Goal: Task Accomplishment & Management: Complete application form

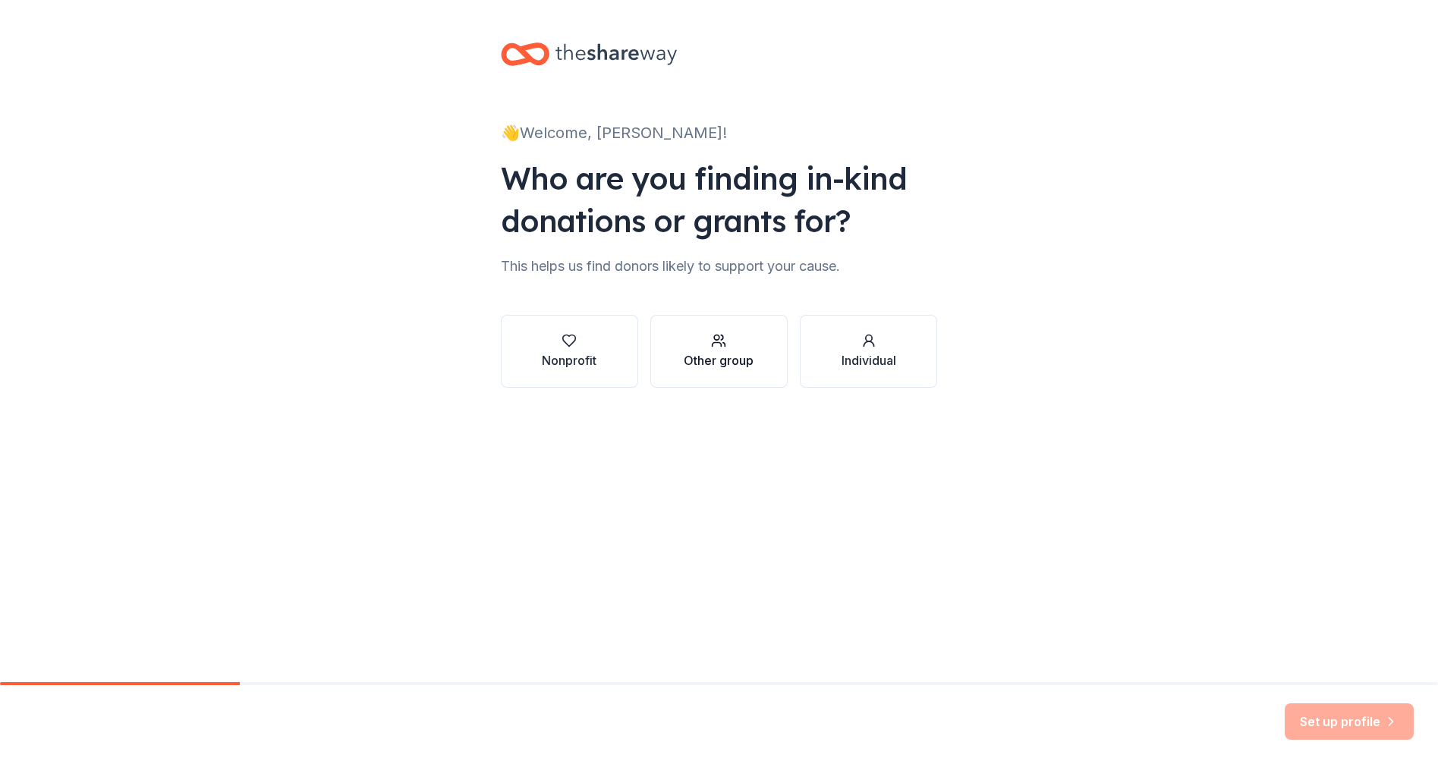
click at [732, 369] on div "Other group" at bounding box center [719, 360] width 70 height 18
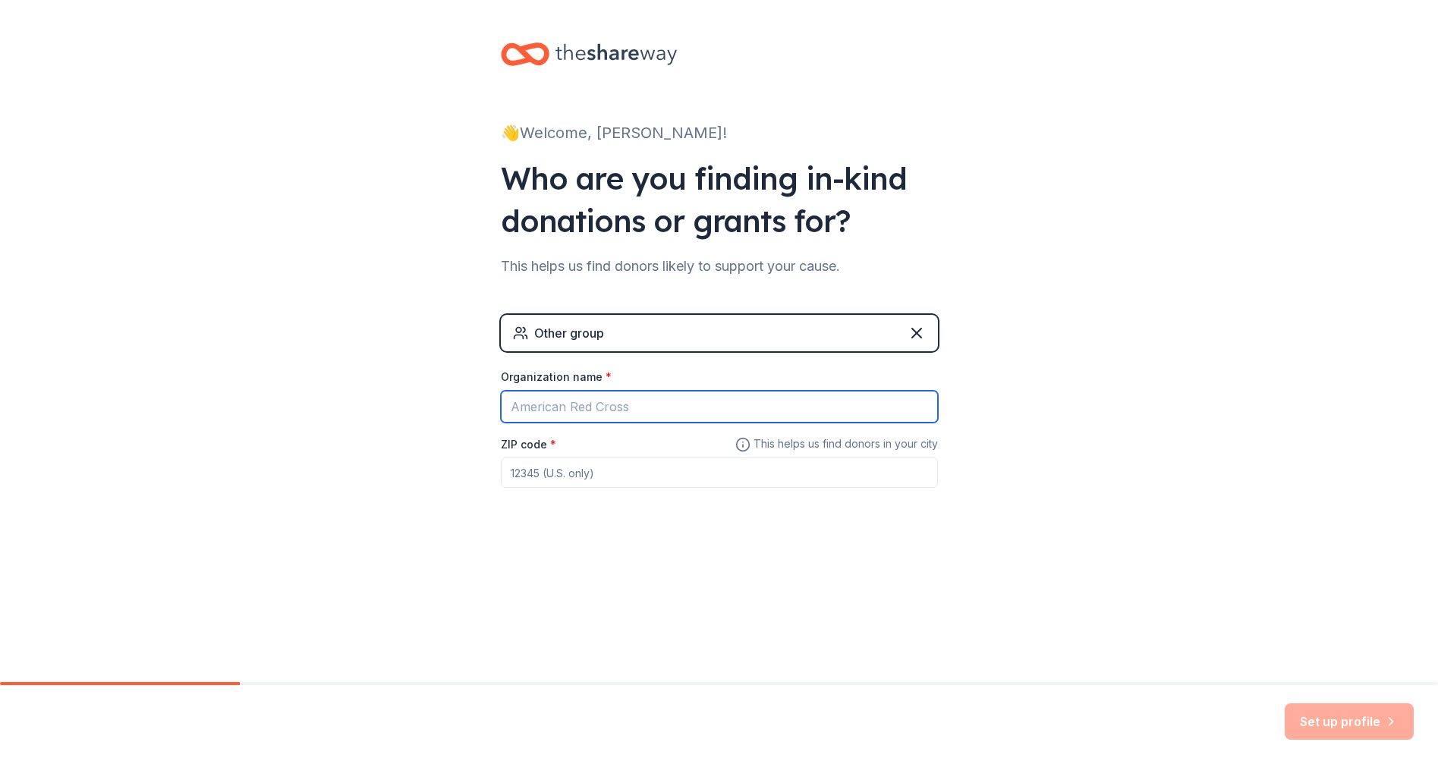
click at [702, 423] on input "Organization name *" at bounding box center [719, 407] width 437 height 32
type input "[GEOGRAPHIC_DATA] PTA"
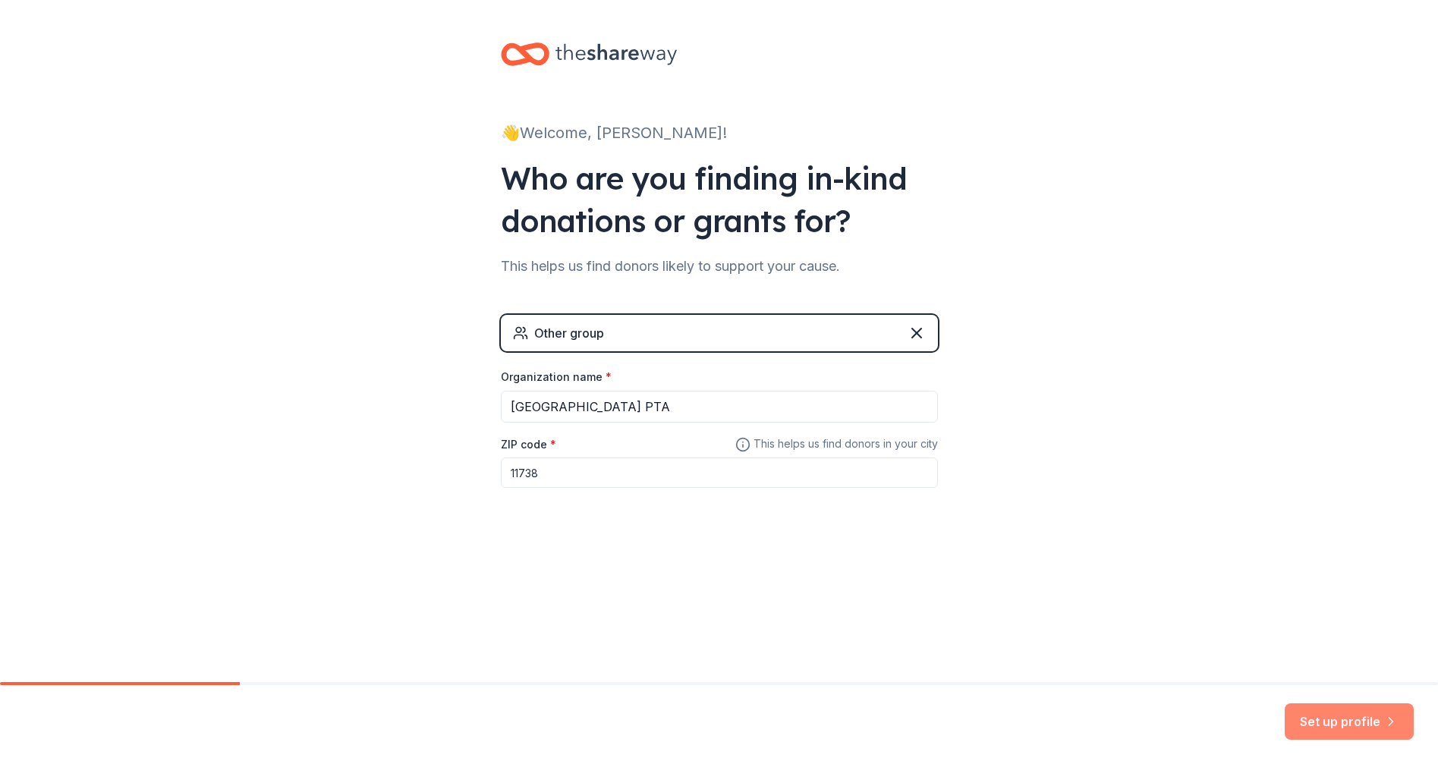
type input "11738"
click at [1366, 718] on button "Set up profile" at bounding box center [1348, 721] width 129 height 36
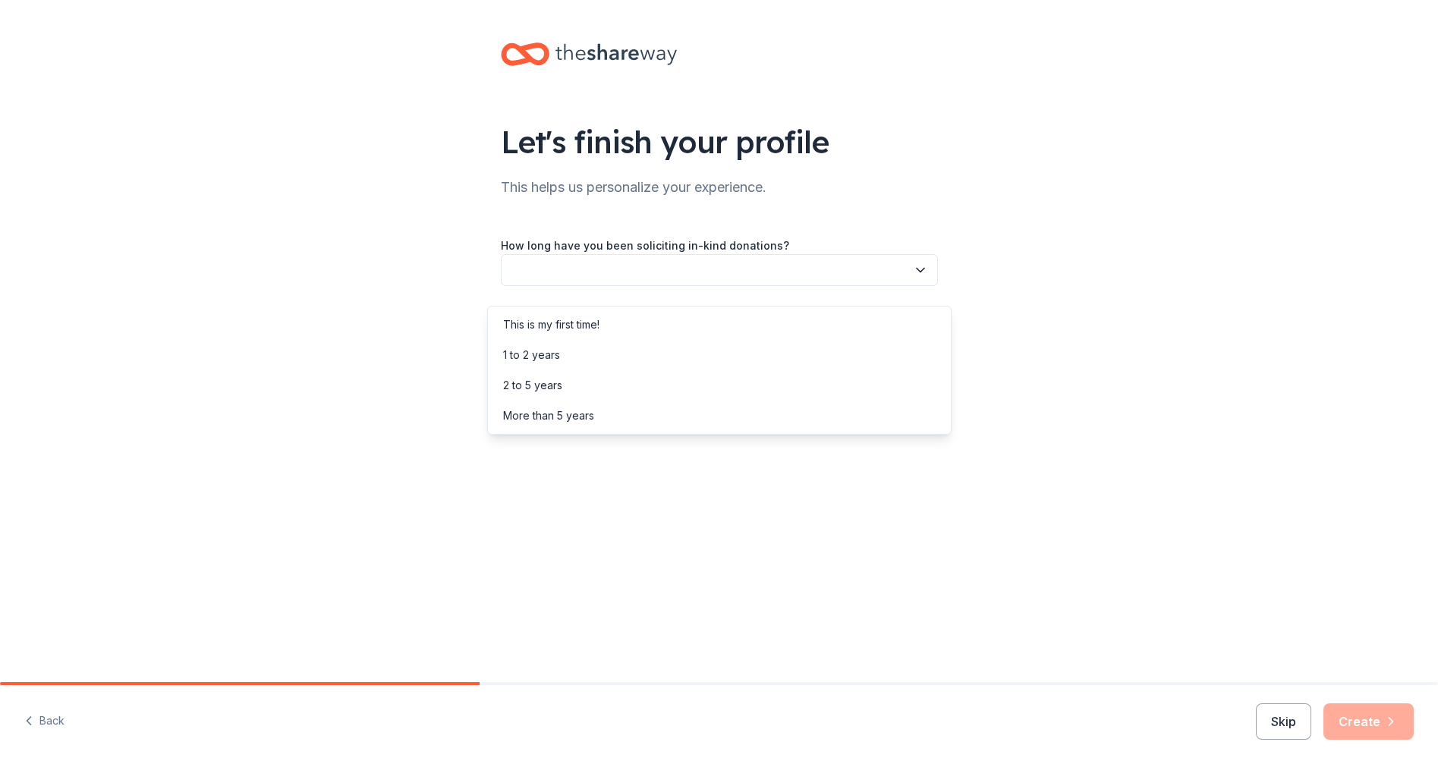
click at [785, 285] on button "button" at bounding box center [719, 270] width 437 height 32
click at [615, 331] on div "This is my first time!" at bounding box center [719, 325] width 457 height 30
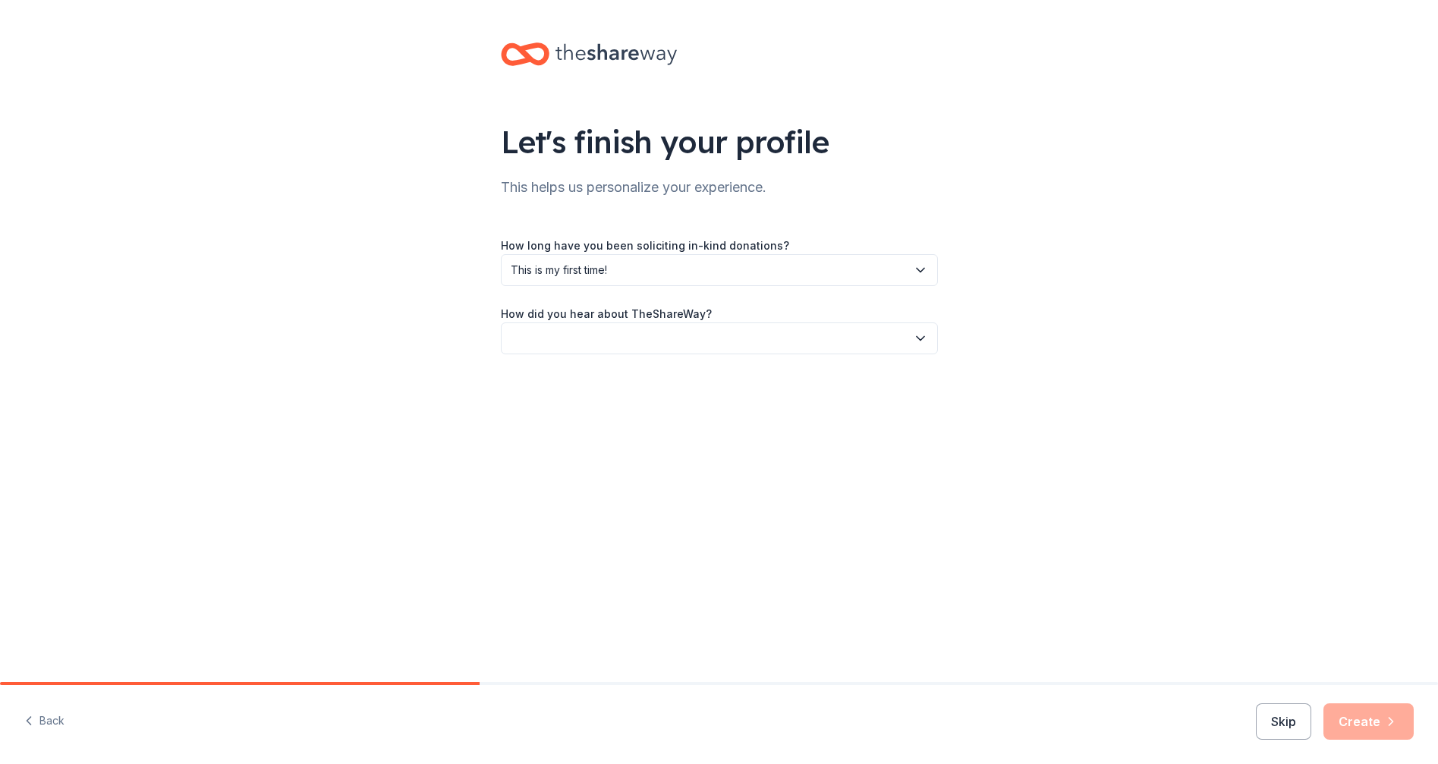
click at [689, 354] on button "button" at bounding box center [719, 338] width 437 height 32
click at [668, 439] on div "Online search" at bounding box center [719, 428] width 457 height 30
click at [1352, 714] on button "Create" at bounding box center [1368, 721] width 90 height 36
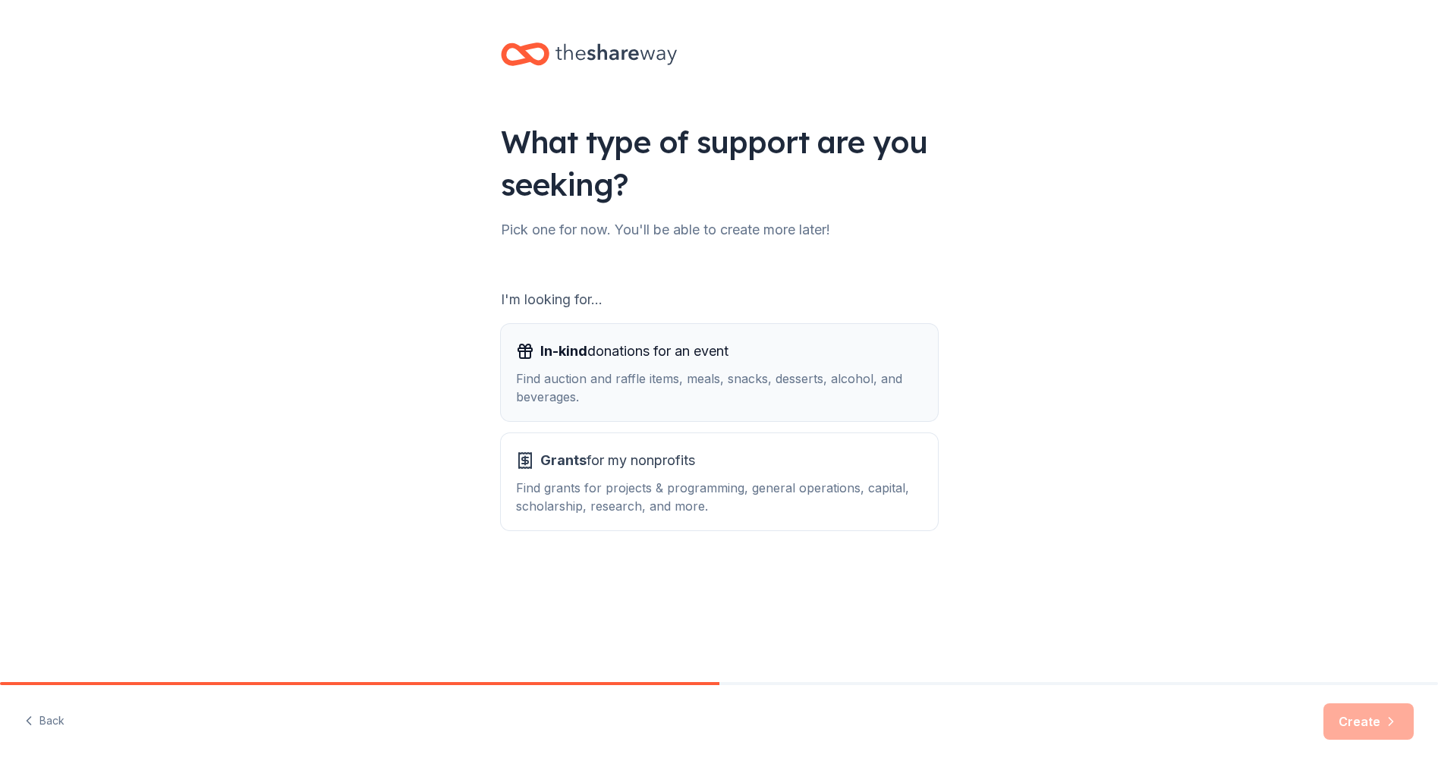
click at [829, 397] on div "Find auction and raffle items, meals, snacks, desserts, alcohol, and beverages." at bounding box center [719, 387] width 407 height 36
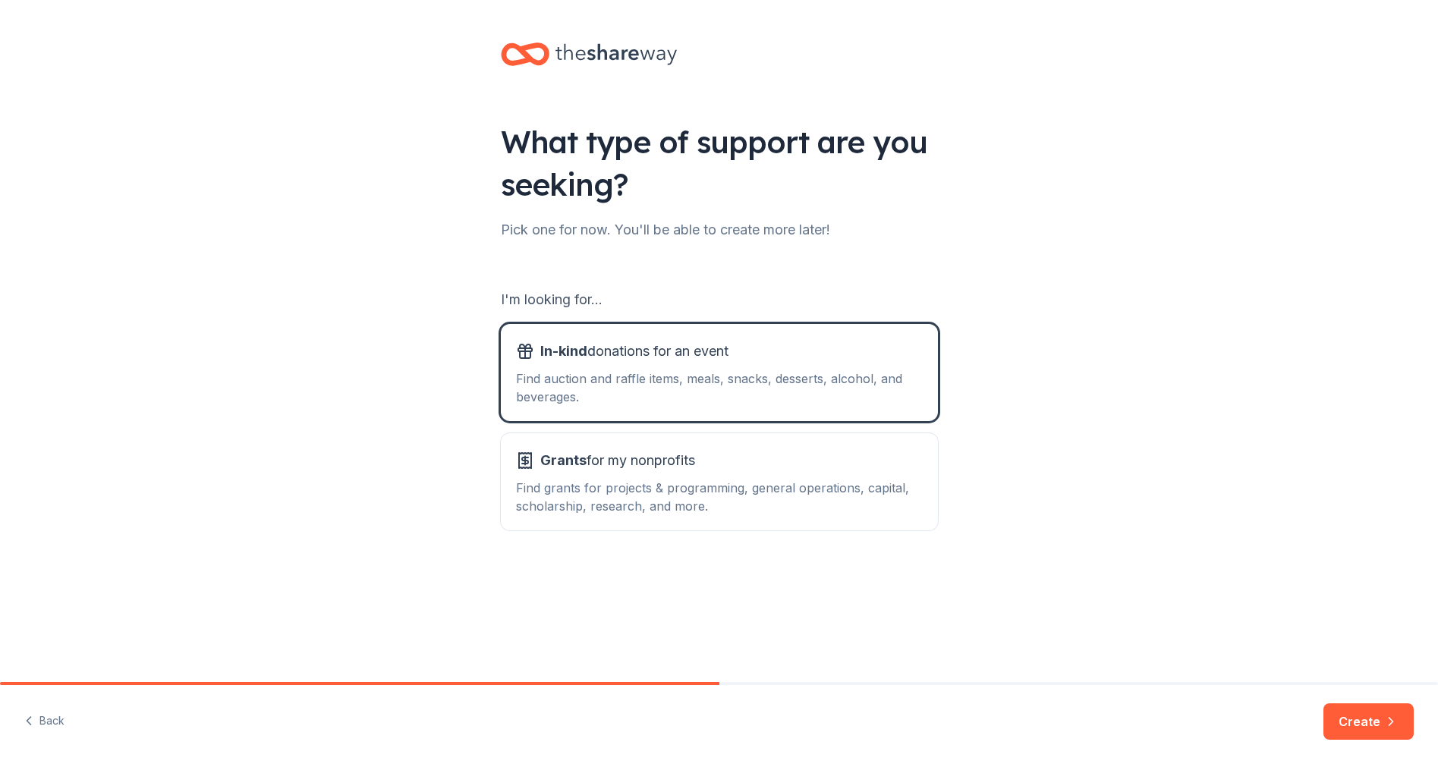
drag, startPoint x: 1344, startPoint y: 722, endPoint x: 1335, endPoint y: 712, distance: 12.9
click at [1344, 722] on button "Create" at bounding box center [1368, 721] width 90 height 36
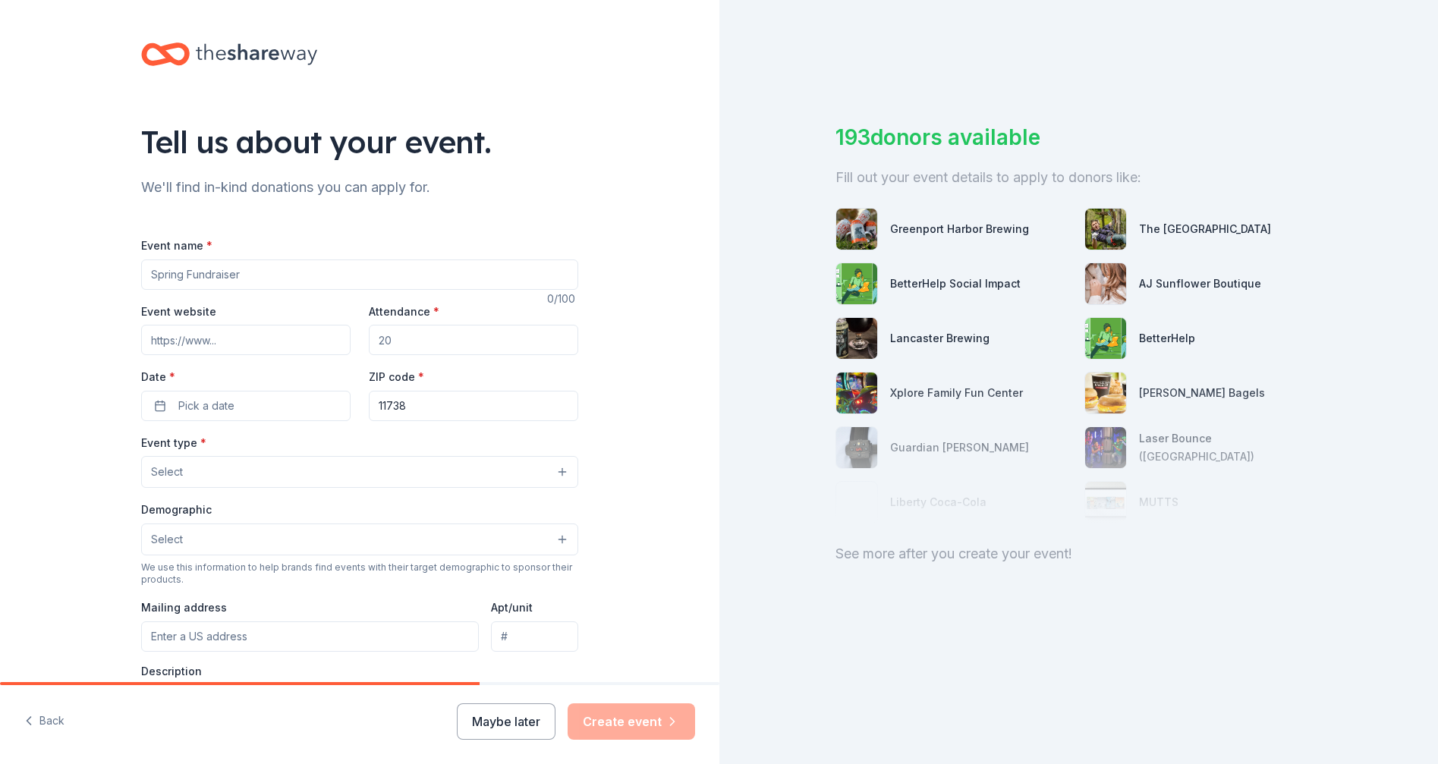
click at [319, 288] on input "Event name *" at bounding box center [359, 274] width 437 height 30
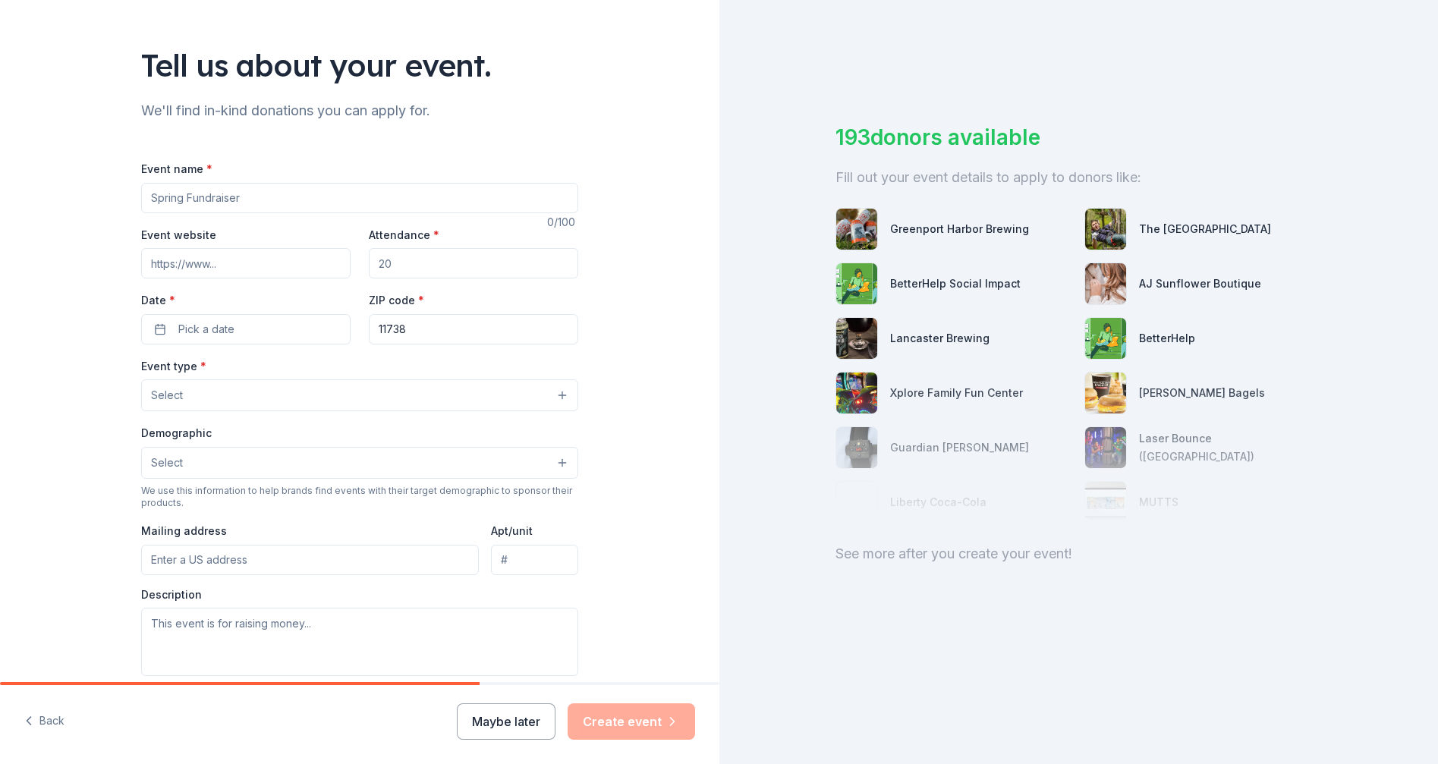
scroll to position [79, 0]
type input "Spring Basket Bash Fundraiser"
click at [241, 342] on button "Pick a date" at bounding box center [245, 327] width 209 height 30
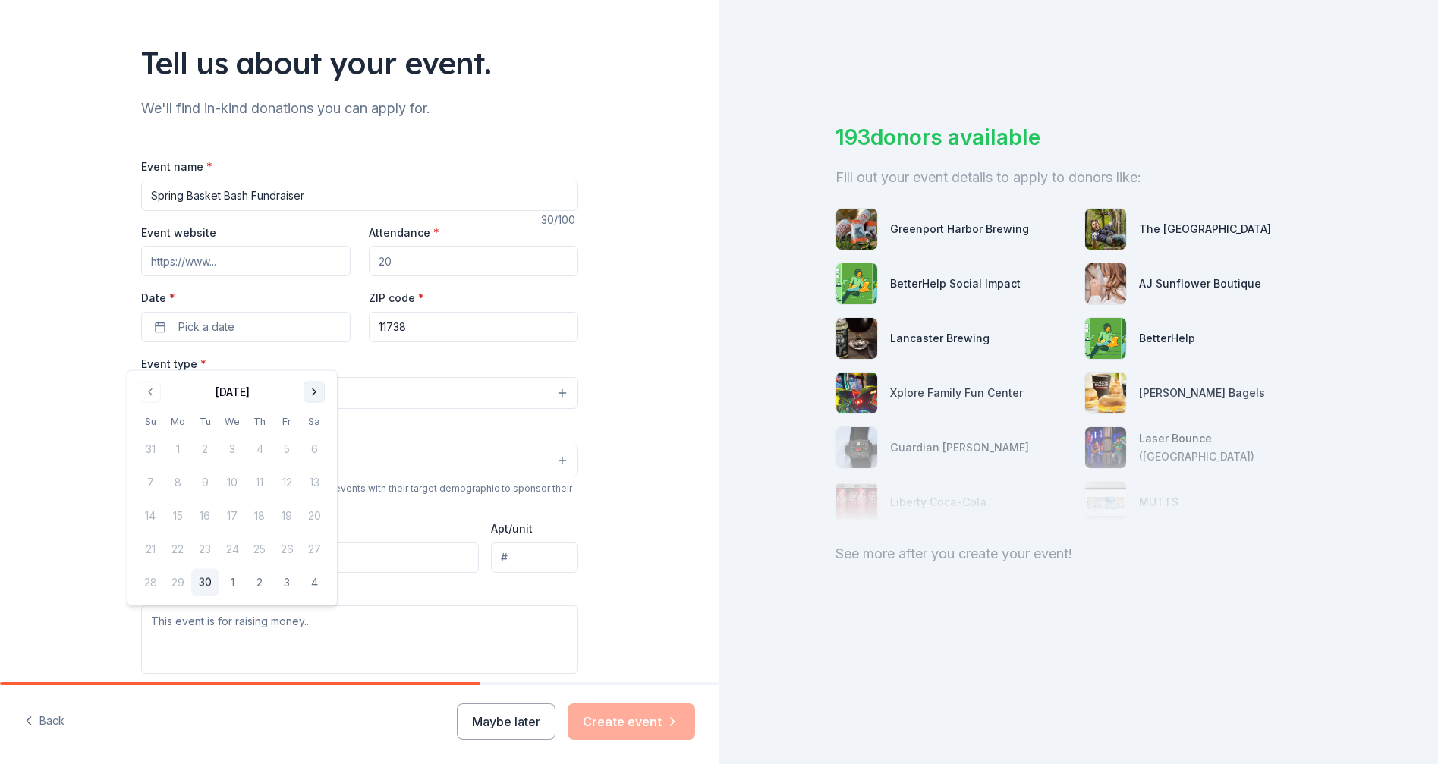
click at [316, 389] on button "Go to next month" at bounding box center [313, 392] width 21 height 21
click at [318, 388] on button "Go to next month" at bounding box center [313, 392] width 21 height 21
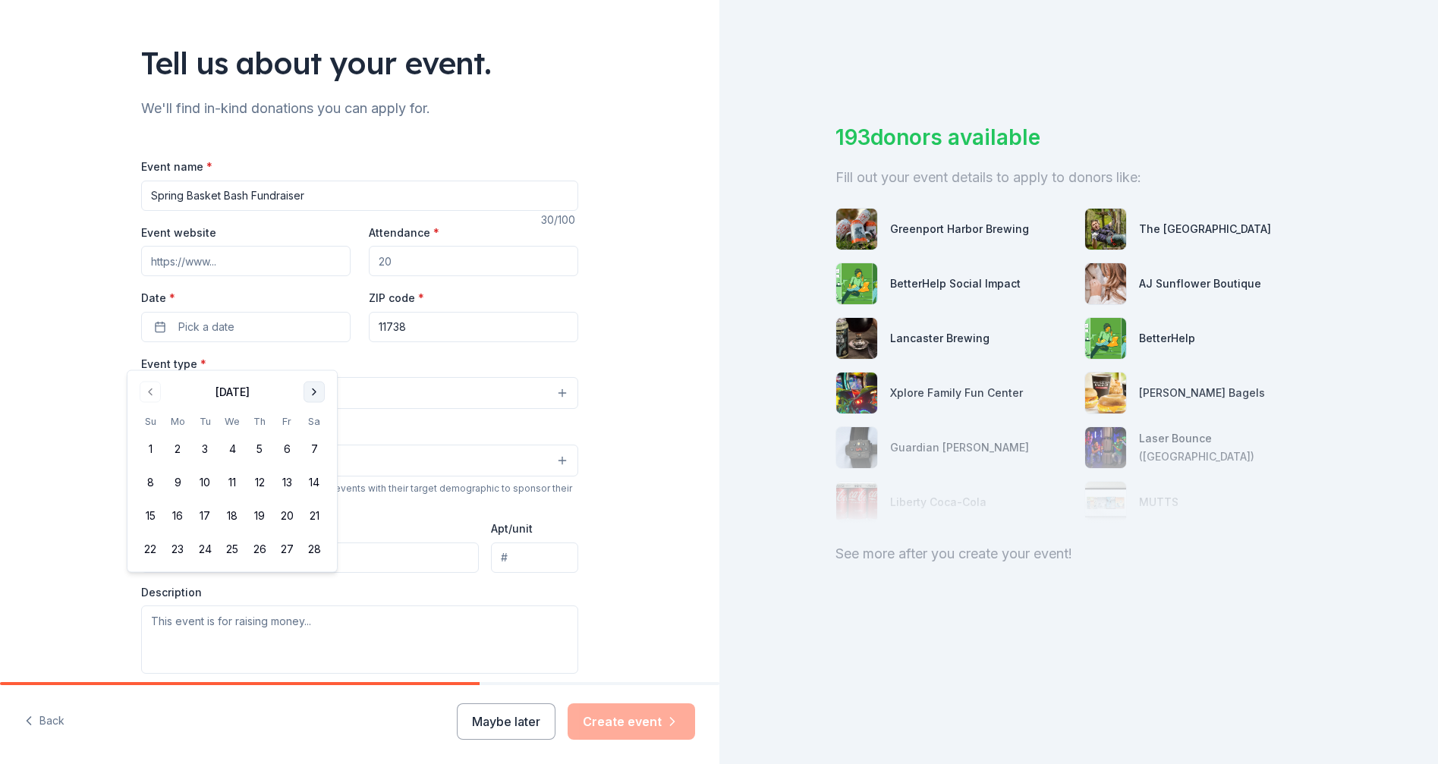
click at [317, 388] on button "Go to next month" at bounding box center [313, 392] width 21 height 21
click at [318, 388] on button "Go to next month" at bounding box center [313, 392] width 21 height 21
click at [294, 562] on button "24" at bounding box center [286, 549] width 27 height 27
click at [638, 443] on div "Tell us about your event. We'll find in-kind donations you can apply for. Event…" at bounding box center [359, 426] width 719 height 1010
click at [360, 409] on button "Select" at bounding box center [359, 393] width 437 height 32
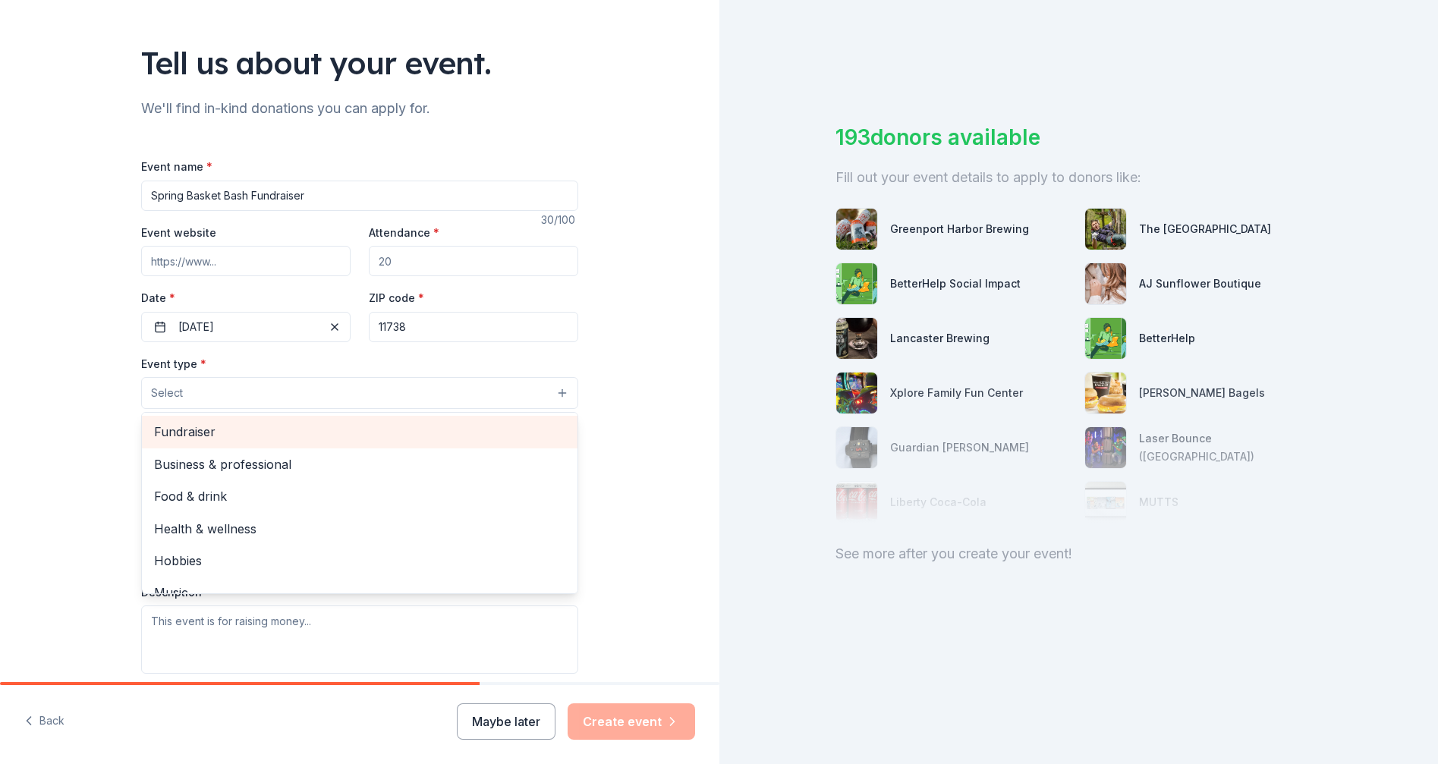
click at [330, 442] on span "Fundraiser" at bounding box center [359, 432] width 411 height 20
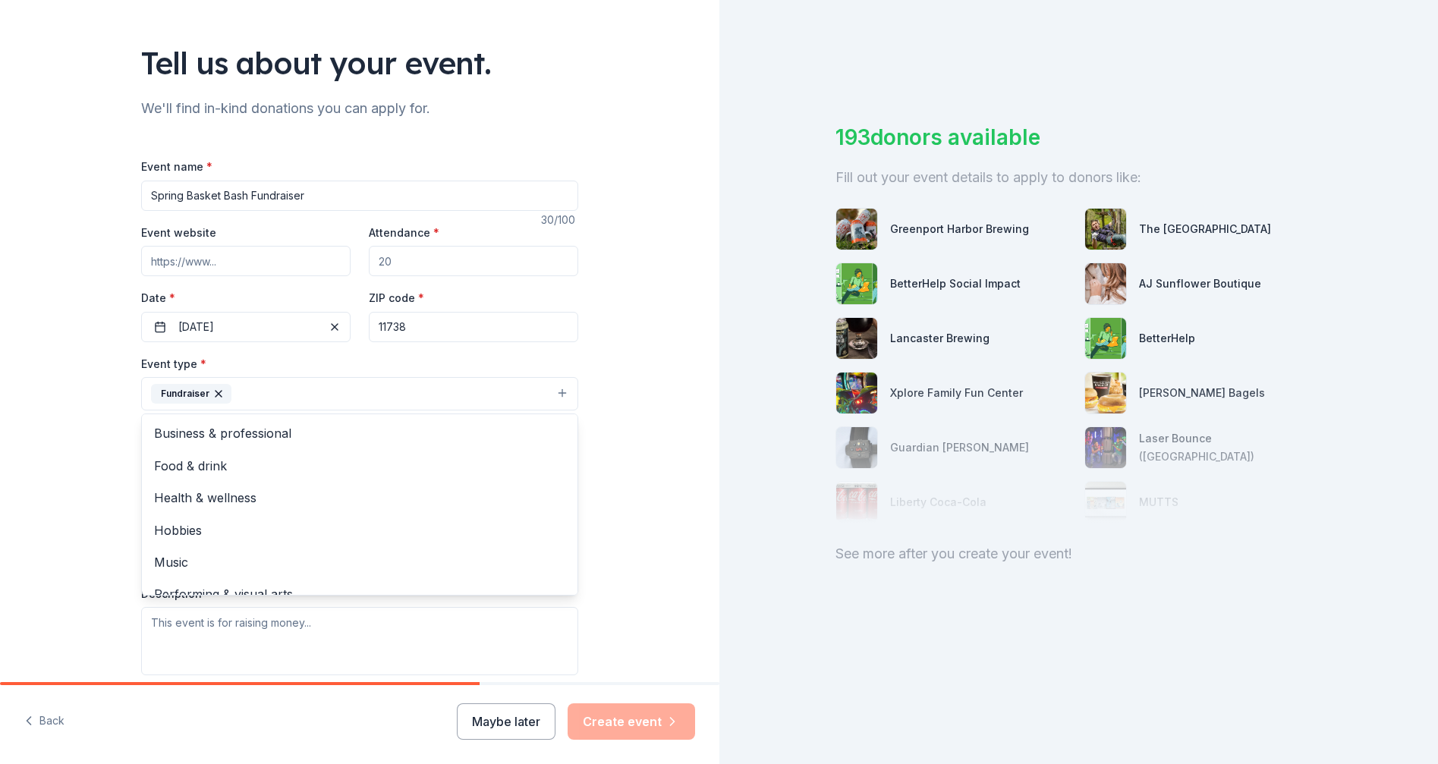
click at [649, 485] on div "Tell us about your event. We'll find in-kind donations you can apply for. Event…" at bounding box center [359, 426] width 719 height 1011
click at [539, 410] on button "Fundraiser" at bounding box center [359, 393] width 437 height 33
click at [671, 460] on div "Tell us about your event. We'll find in-kind donations you can apply for. Event…" at bounding box center [359, 426] width 719 height 1011
click at [416, 478] on button "Select" at bounding box center [359, 462] width 437 height 32
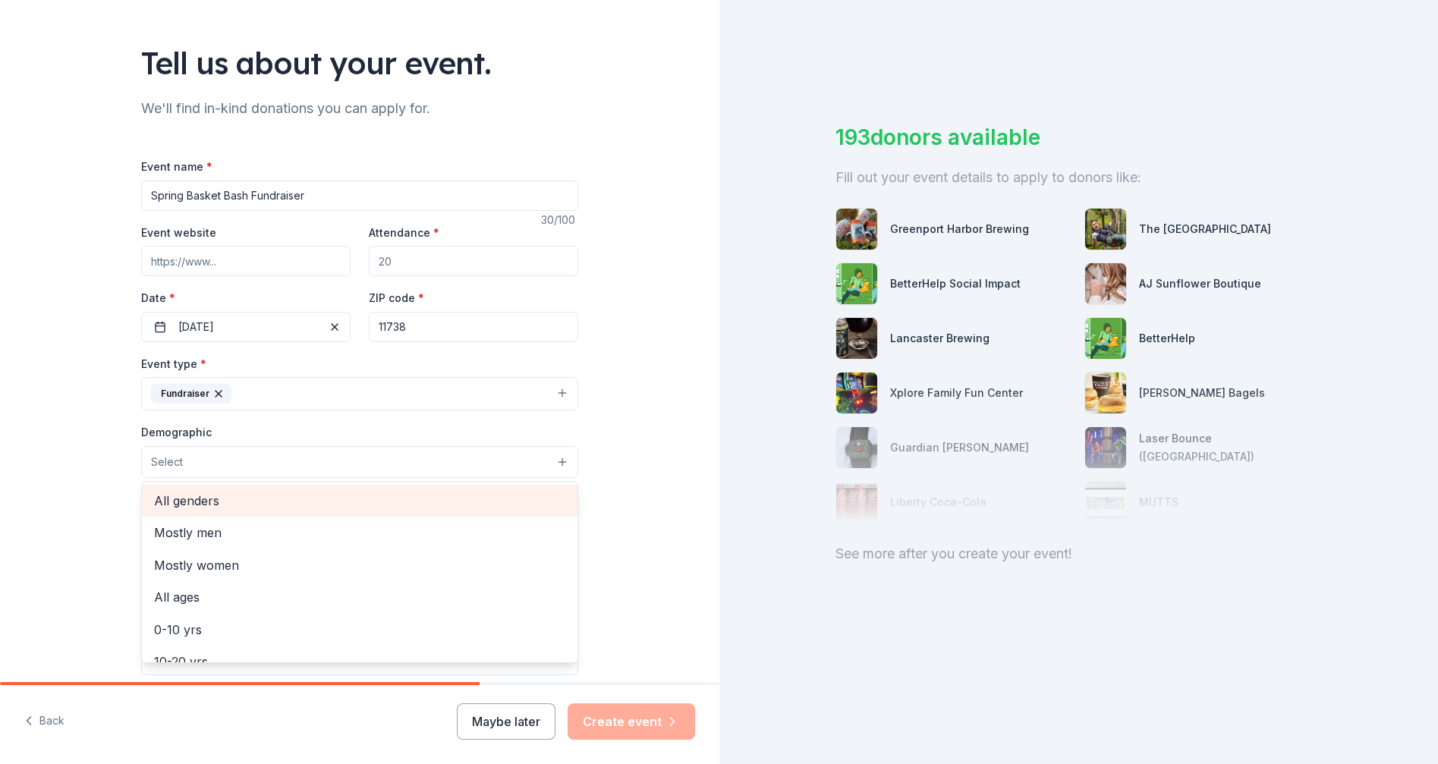
click at [403, 511] on span "All genders" at bounding box center [359, 501] width 411 height 20
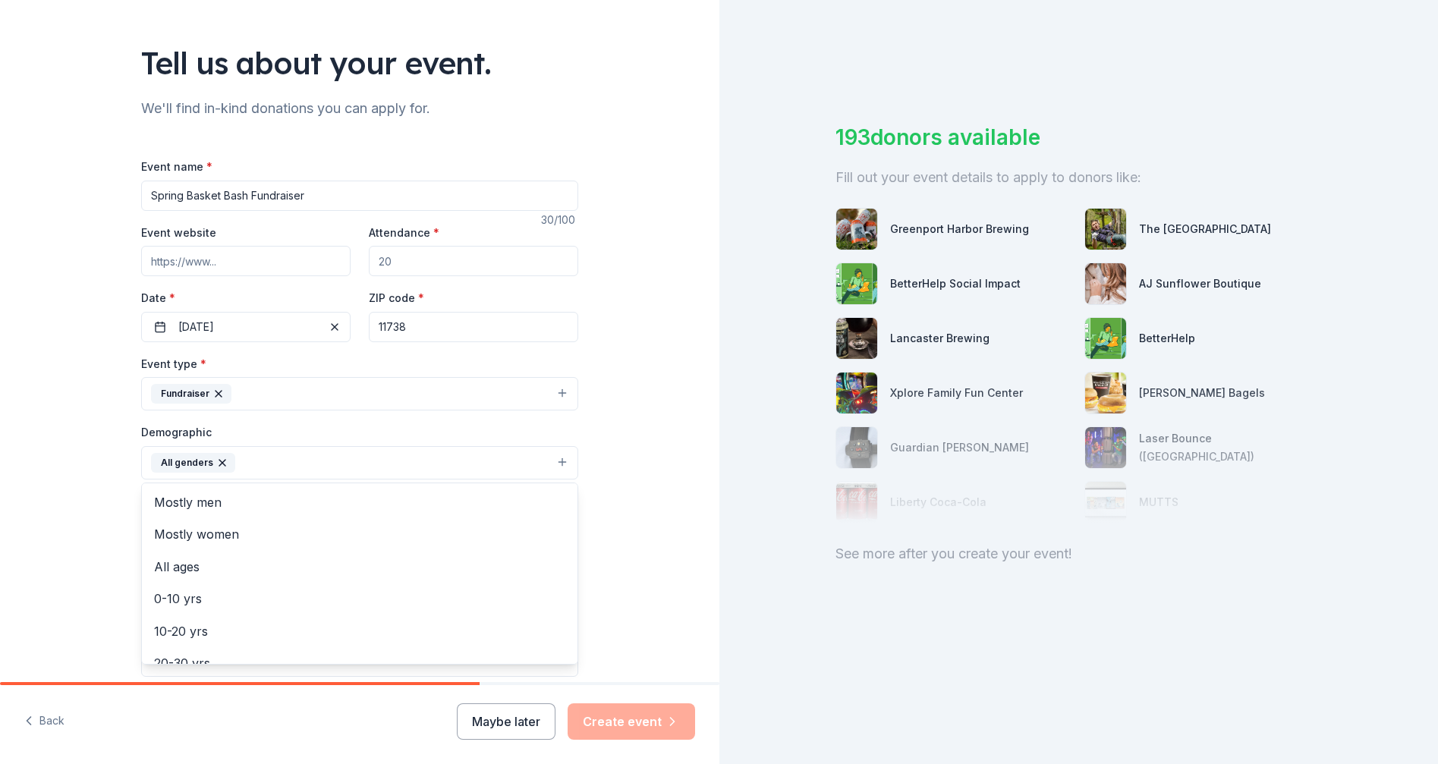
click at [655, 495] on div "Tell us about your event. We'll find in-kind donations you can apply for. Event…" at bounding box center [359, 427] width 719 height 1013
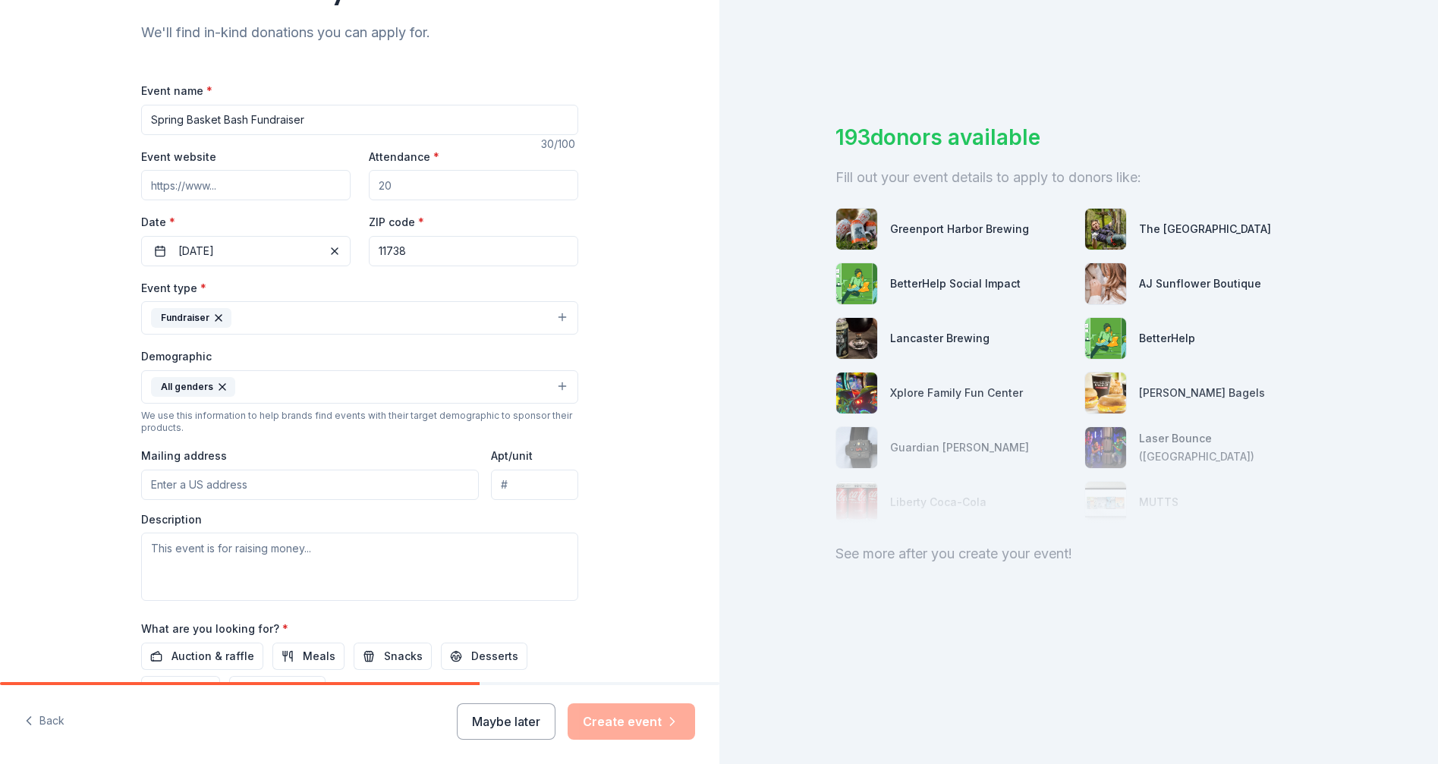
scroll to position [169, 0]
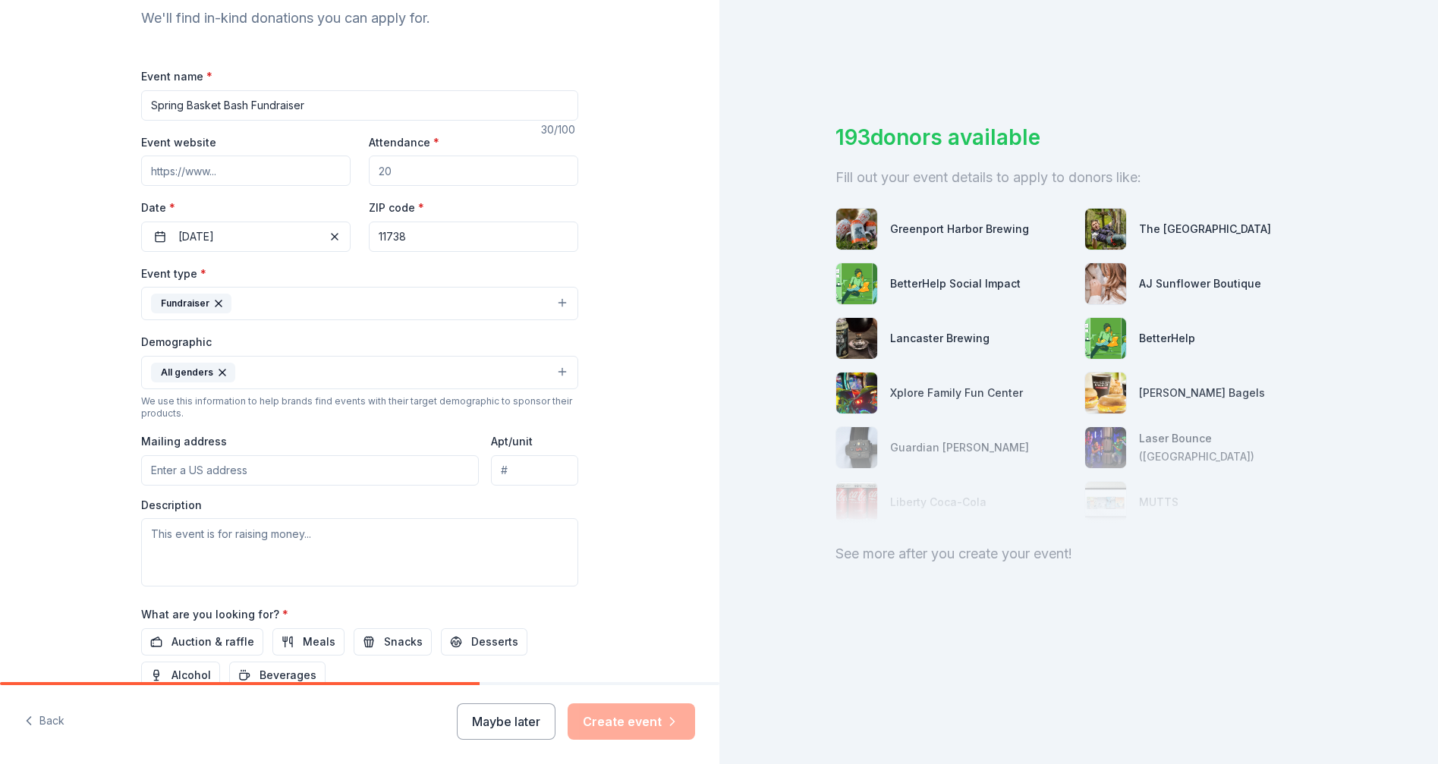
click at [322, 486] on input "Mailing address" at bounding box center [310, 470] width 338 height 30
click at [405, 586] on textarea at bounding box center [359, 552] width 437 height 68
click at [367, 486] on input "[STREET_ADDRESS]" at bounding box center [310, 470] width 338 height 30
type input "[STREET_ADDRESS]"
click at [375, 586] on textarea at bounding box center [359, 552] width 437 height 68
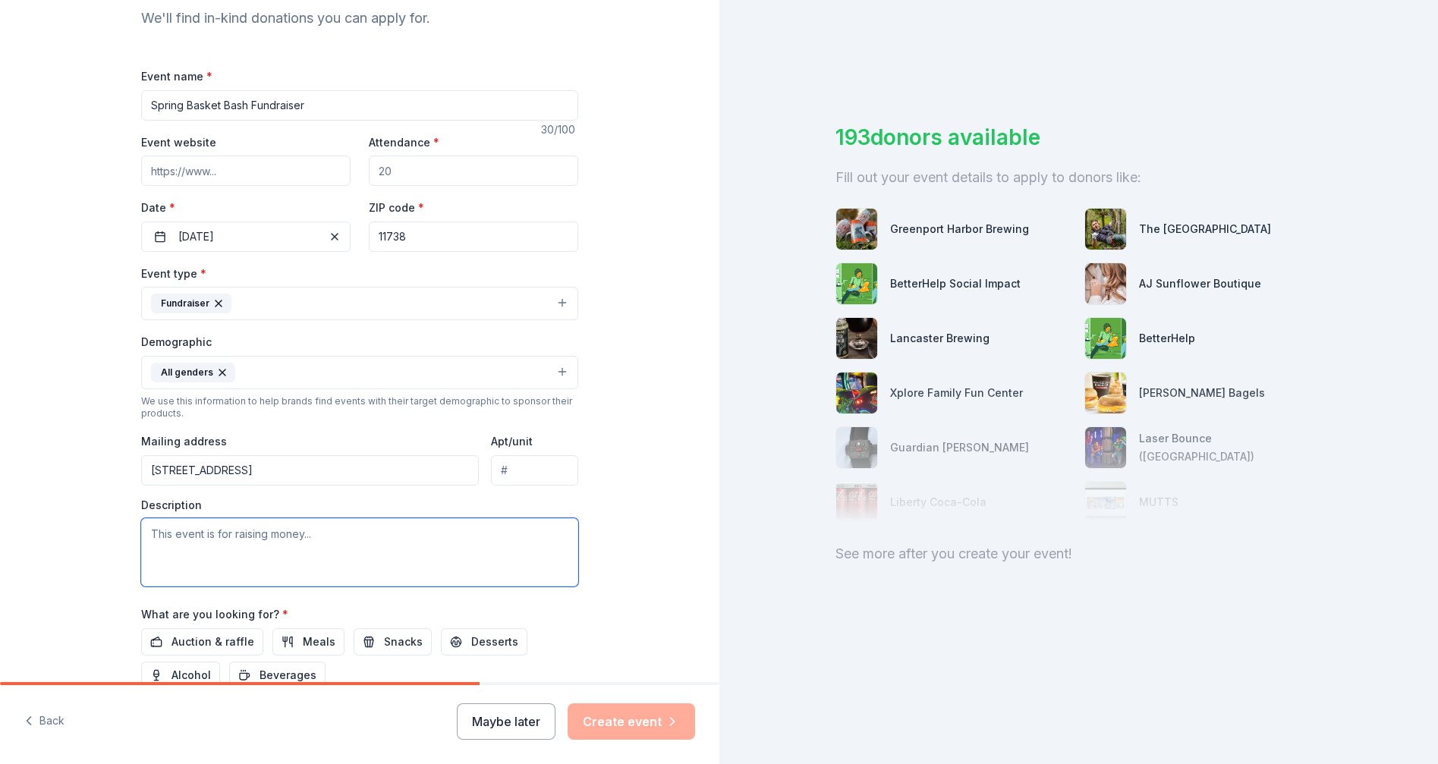
paste textarea "We’re raising funds to support the amazing students and staff at [GEOGRAPHIC_DA…"
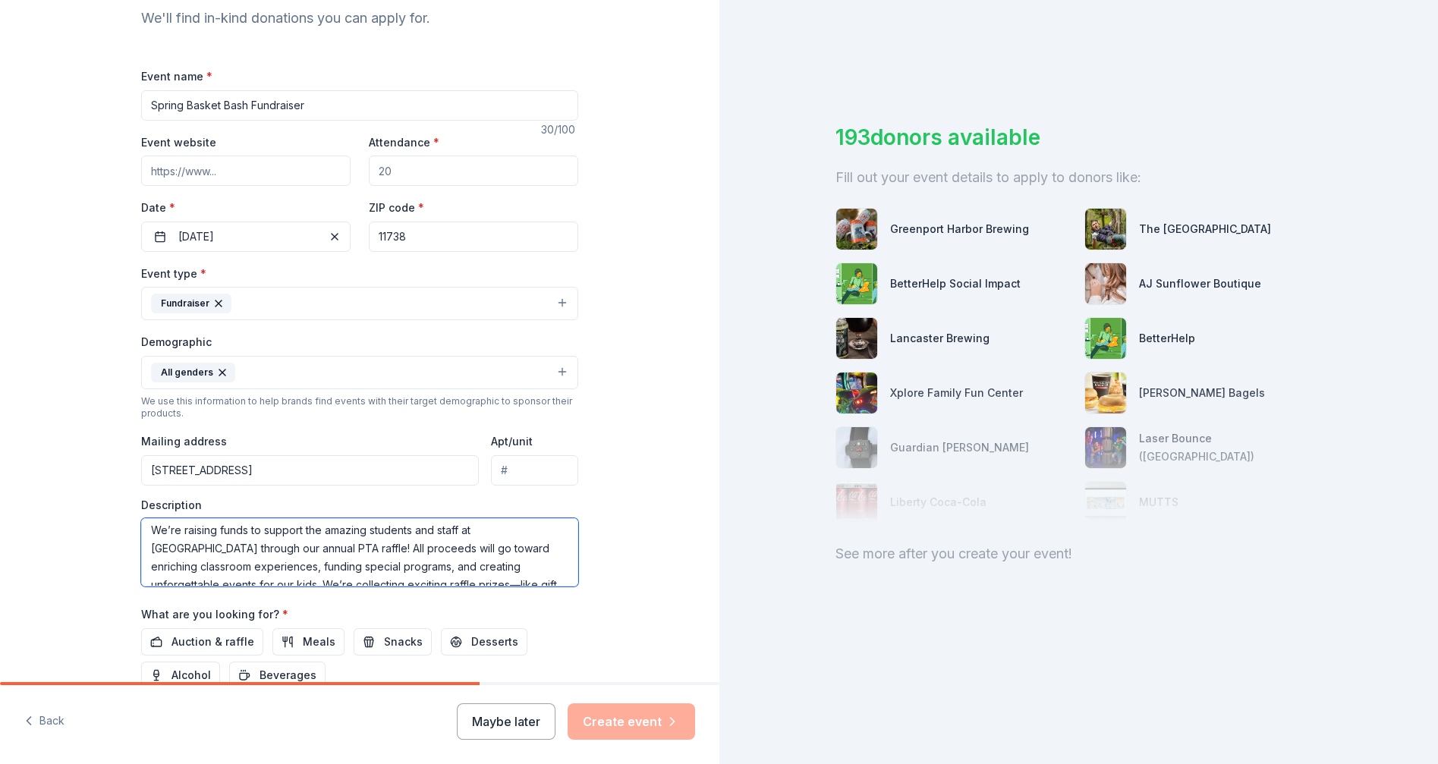
scroll to position [0, 0]
click at [574, 578] on textarea "We’re raising funds to support the amazing students and staff at [GEOGRAPHIC_DA…" at bounding box center [359, 552] width 437 height 68
click at [331, 586] on textarea "We’re raising funds to support the amazing students and staff at [GEOGRAPHIC_DA…" at bounding box center [359, 552] width 437 height 68
click at [339, 586] on textarea "We’re raising funds to support the amazing students and staff at [GEOGRAPHIC_DA…" at bounding box center [359, 552] width 437 height 68
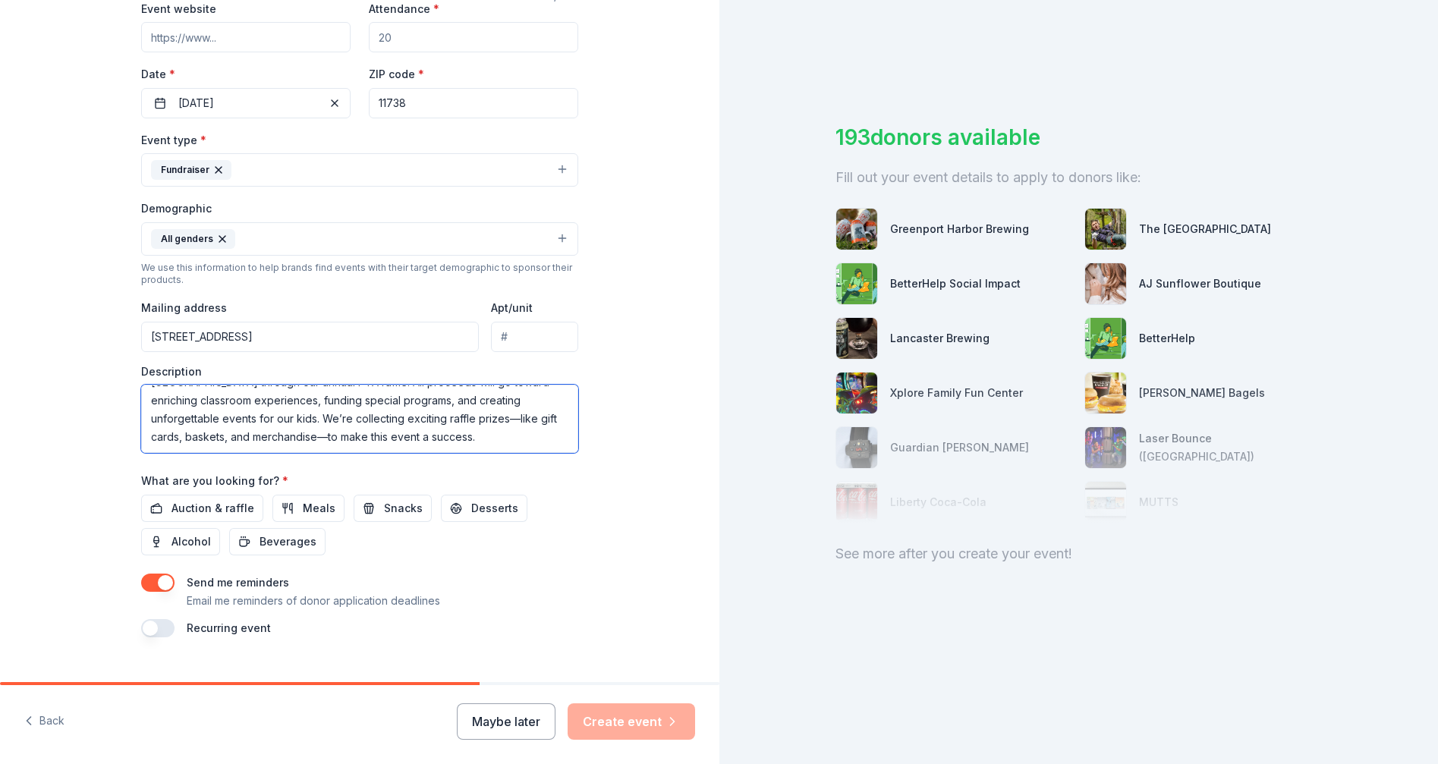
scroll to position [385, 0]
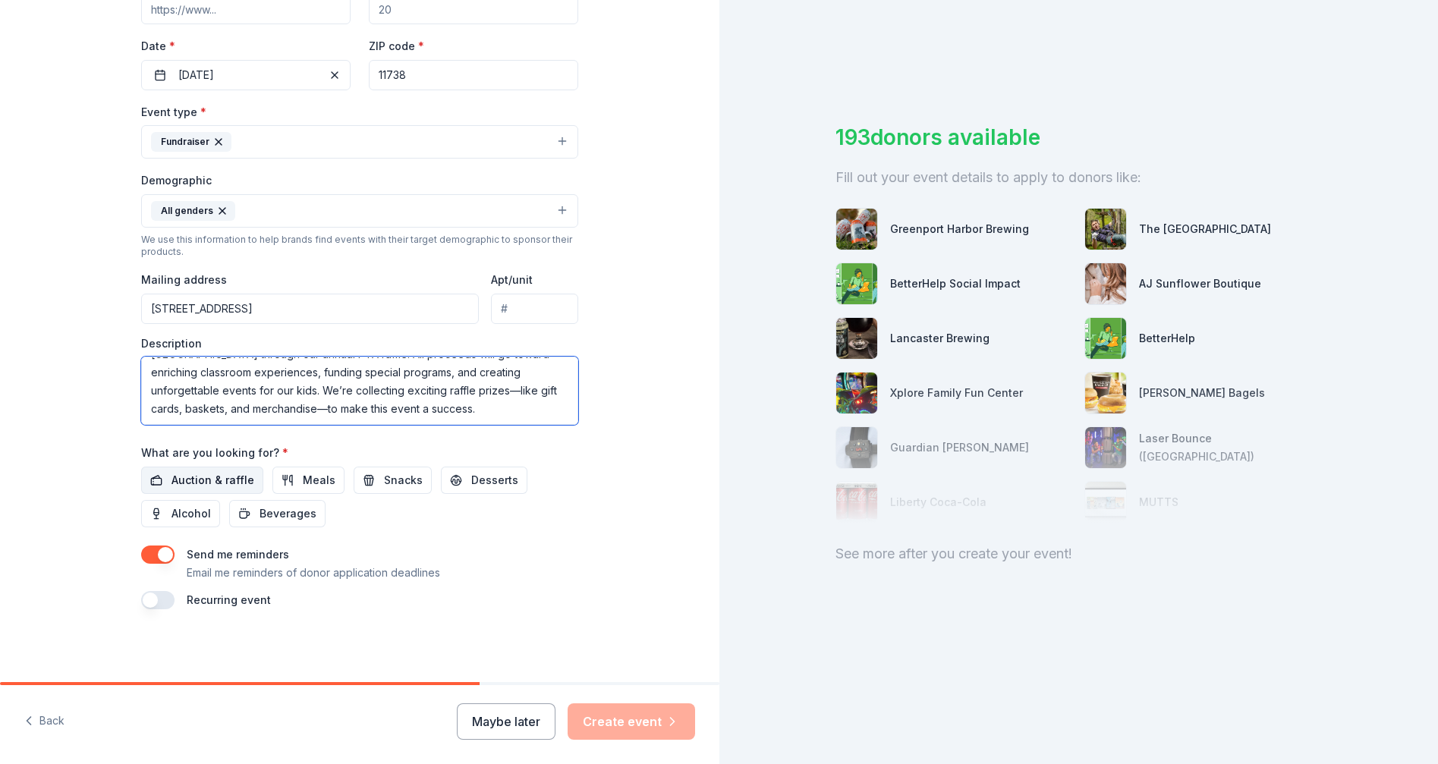
type textarea "We’re raising funds to support the amazing students and staff at [GEOGRAPHIC_DA…"
click at [209, 476] on span "Auction & raffle" at bounding box center [212, 480] width 83 height 18
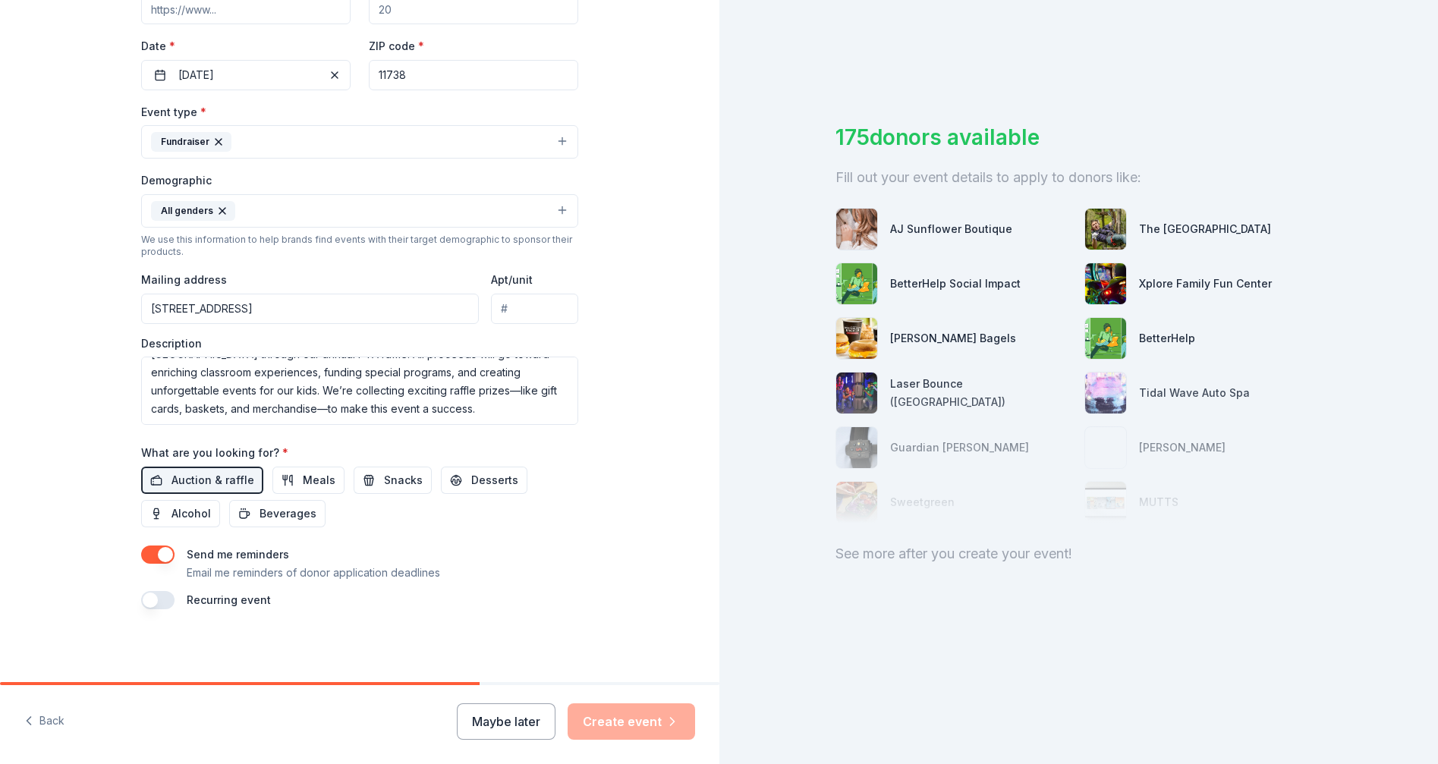
scroll to position [398, 0]
click at [154, 545] on button "button" at bounding box center [157, 554] width 33 height 18
click at [141, 545] on button "button" at bounding box center [157, 554] width 33 height 18
click at [141, 591] on button "button" at bounding box center [157, 600] width 33 height 18
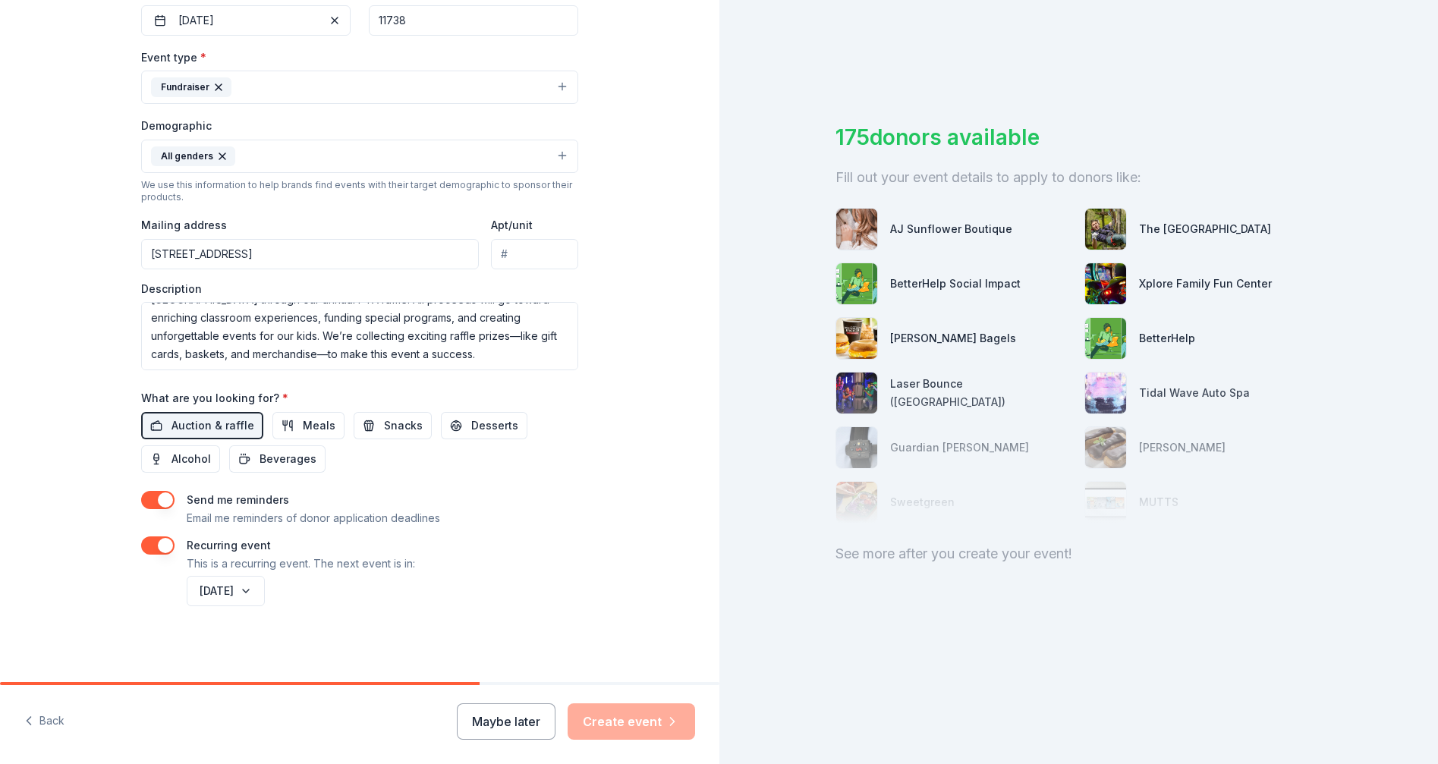
click at [151, 555] on button "button" at bounding box center [157, 545] width 33 height 18
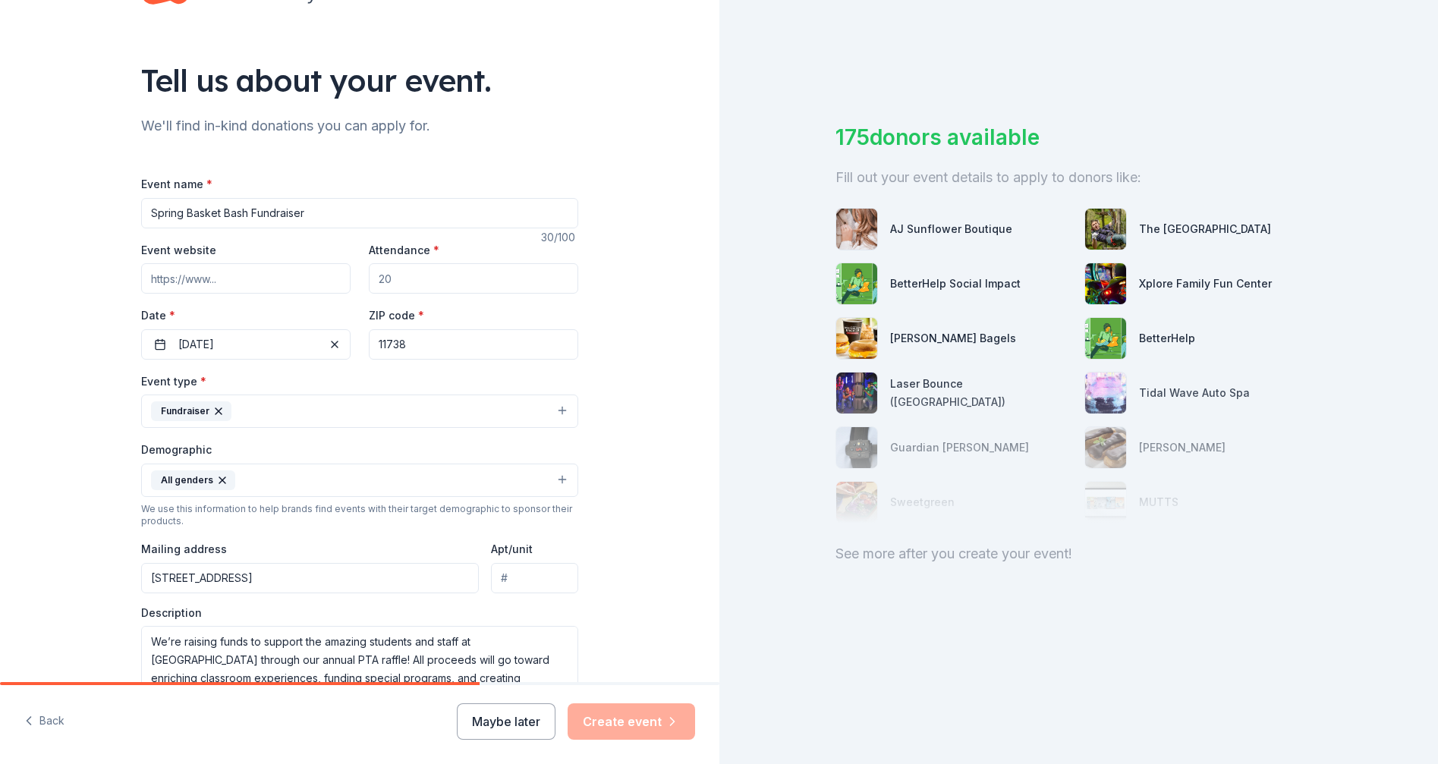
scroll to position [43, 0]
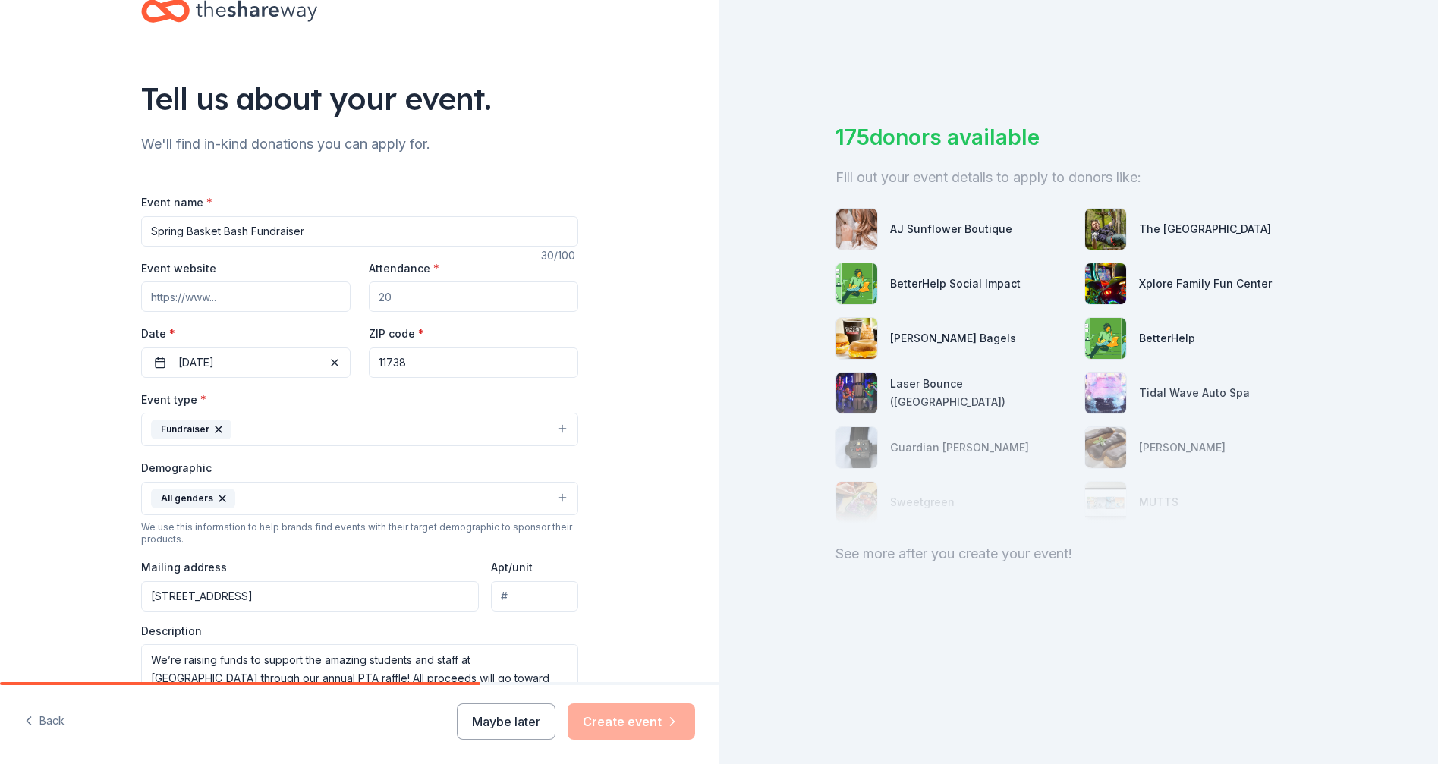
click at [329, 241] on input "Spring Basket Bash Fundraiser" at bounding box center [359, 231] width 437 height 30
click at [279, 312] on input "Event website" at bounding box center [245, 296] width 209 height 30
click at [398, 312] on input "Attendance *" at bounding box center [473, 296] width 209 height 30
click at [411, 312] on input "Attendance *" at bounding box center [473, 296] width 209 height 30
type input "1"
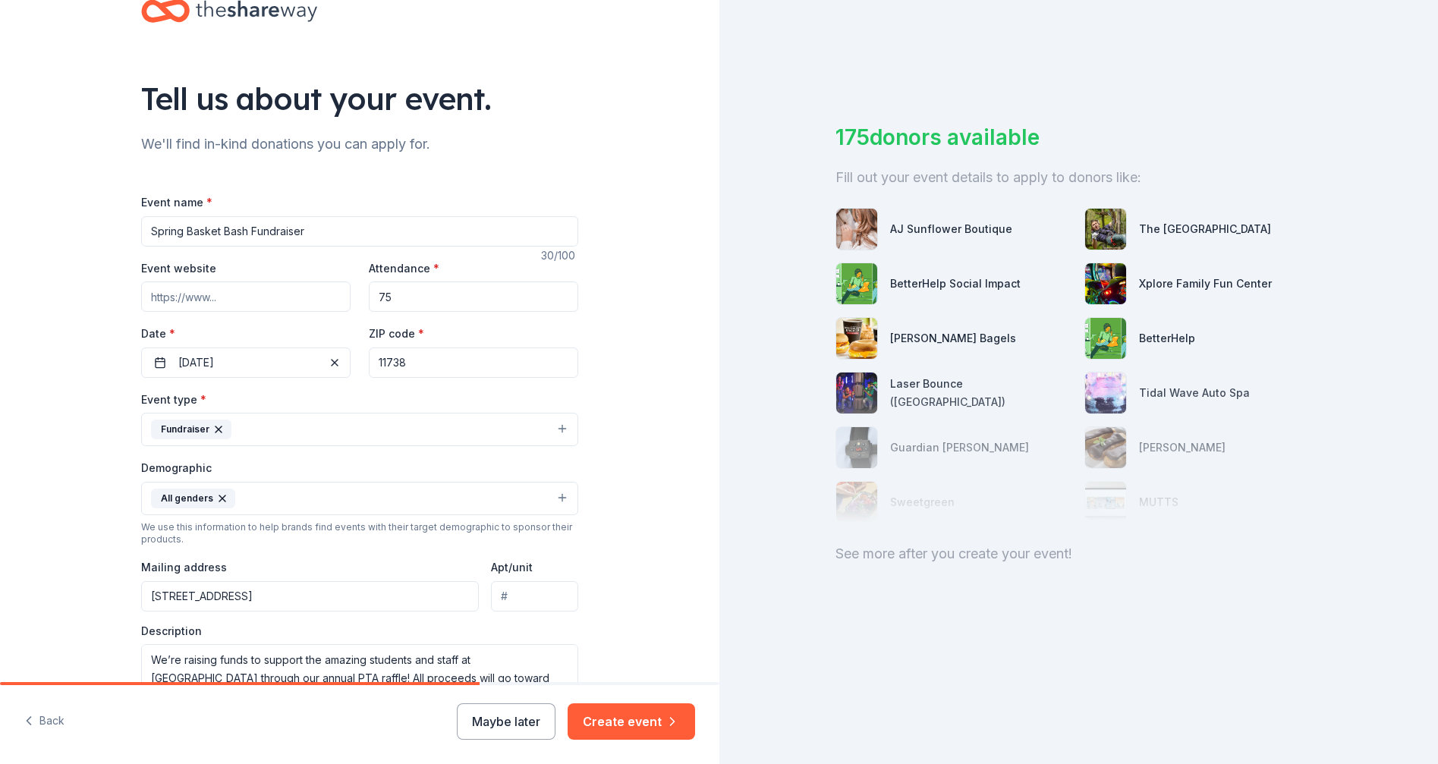
type input "7"
type input "100"
click at [641, 710] on button "Create event" at bounding box center [630, 721] width 127 height 36
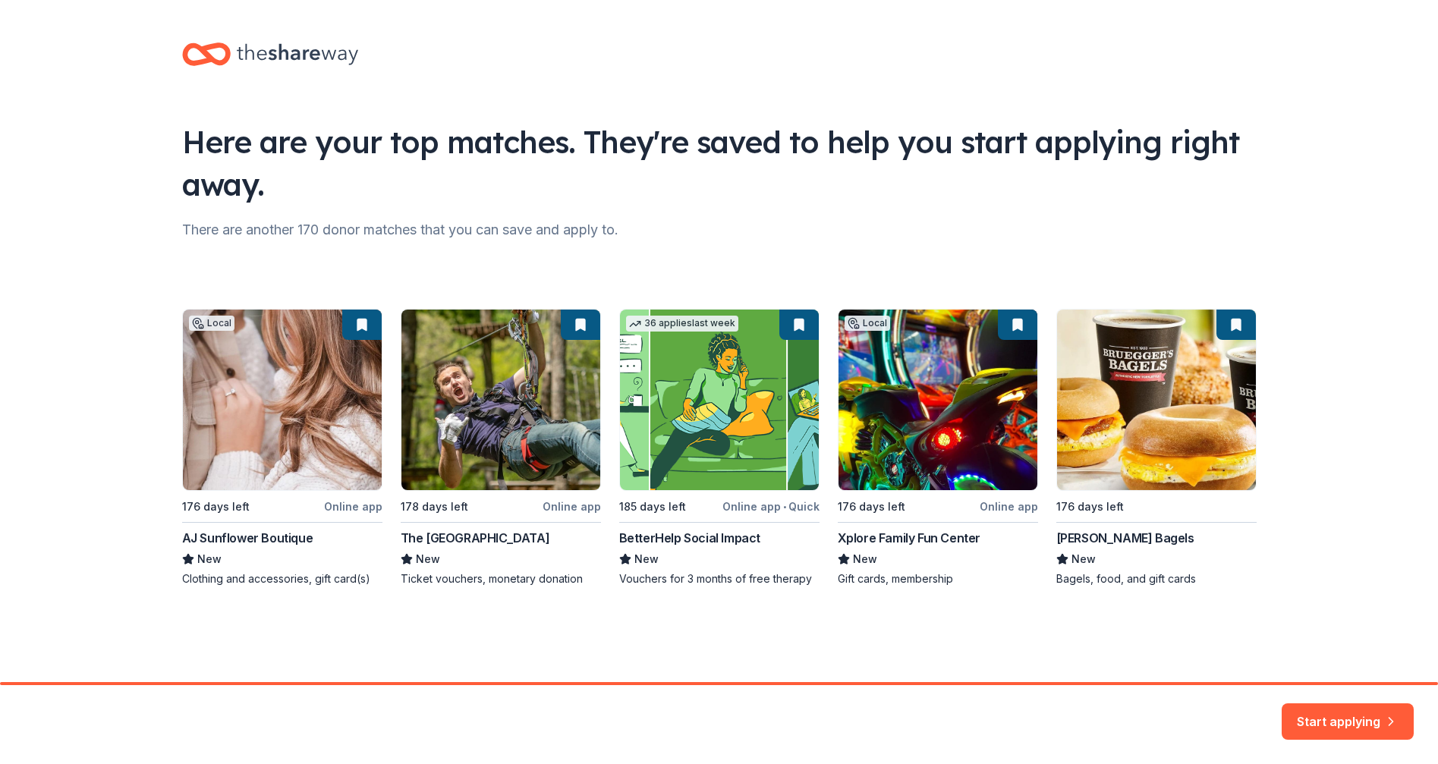
scroll to position [36, 0]
click at [1363, 706] on button "Start applying" at bounding box center [1347, 712] width 132 height 36
click at [489, 381] on div "Local 176 days left Online app AJ Sunflower Boutique New Clothing and accessori…" at bounding box center [719, 448] width 1074 height 278
click at [1381, 717] on div "Start applying" at bounding box center [1347, 721] width 132 height 36
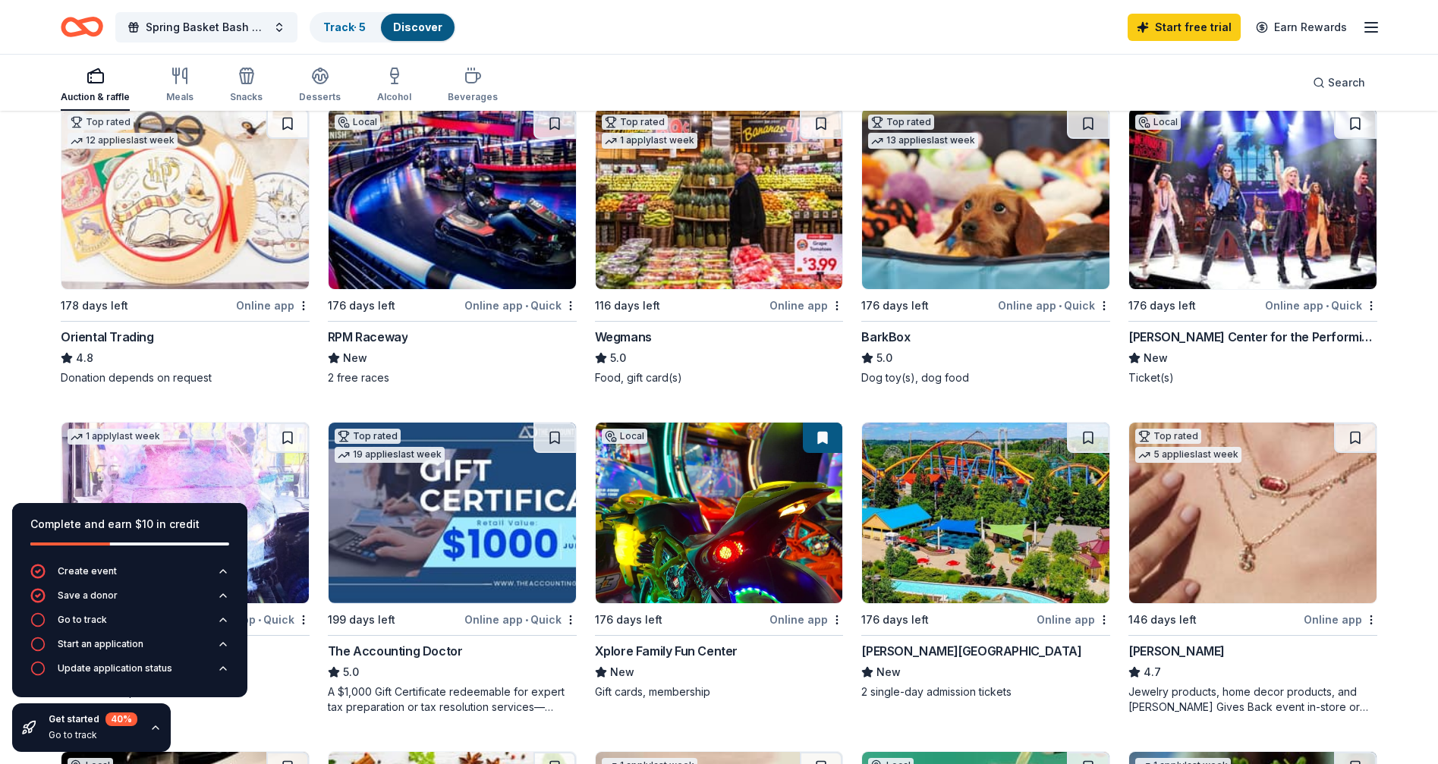
scroll to position [502, 0]
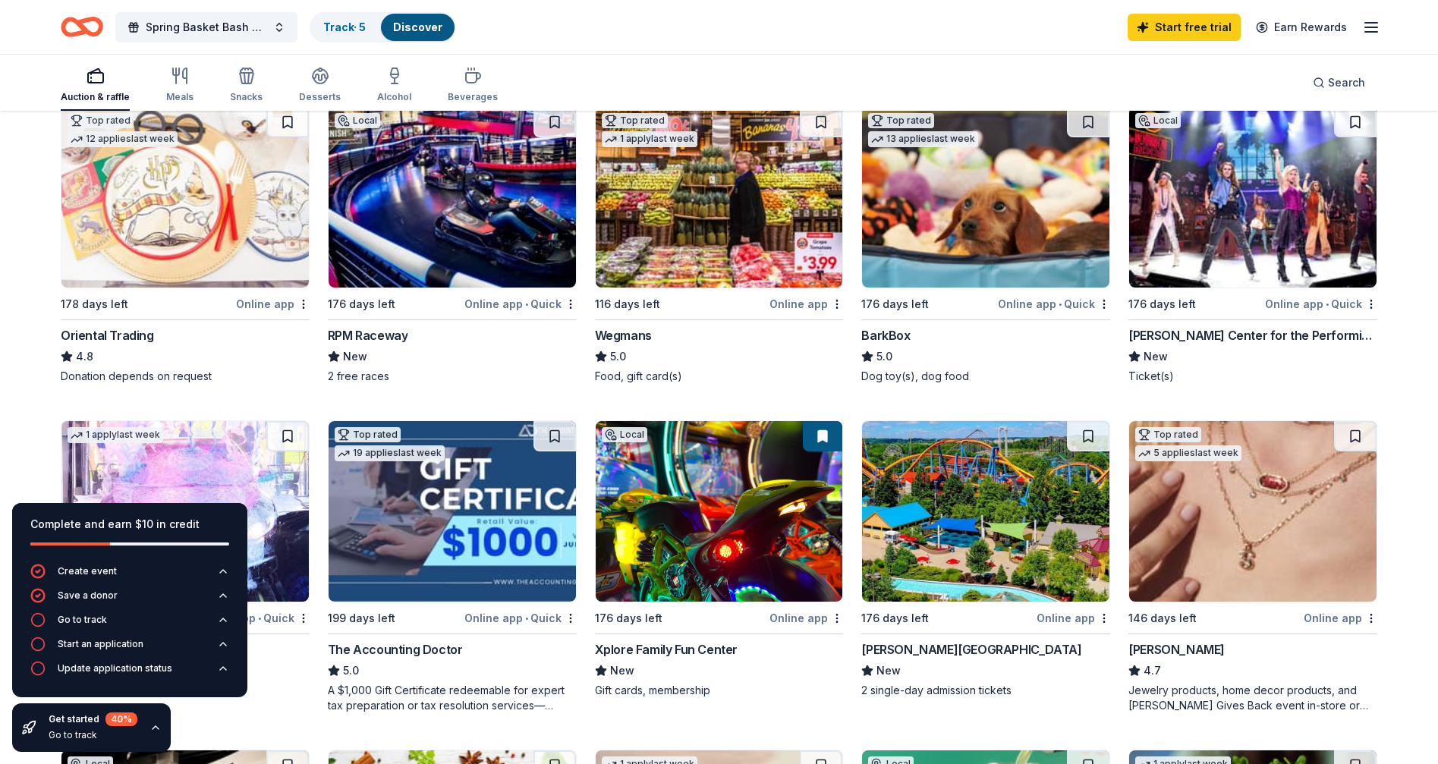
click at [497, 245] on img at bounding box center [452, 197] width 247 height 181
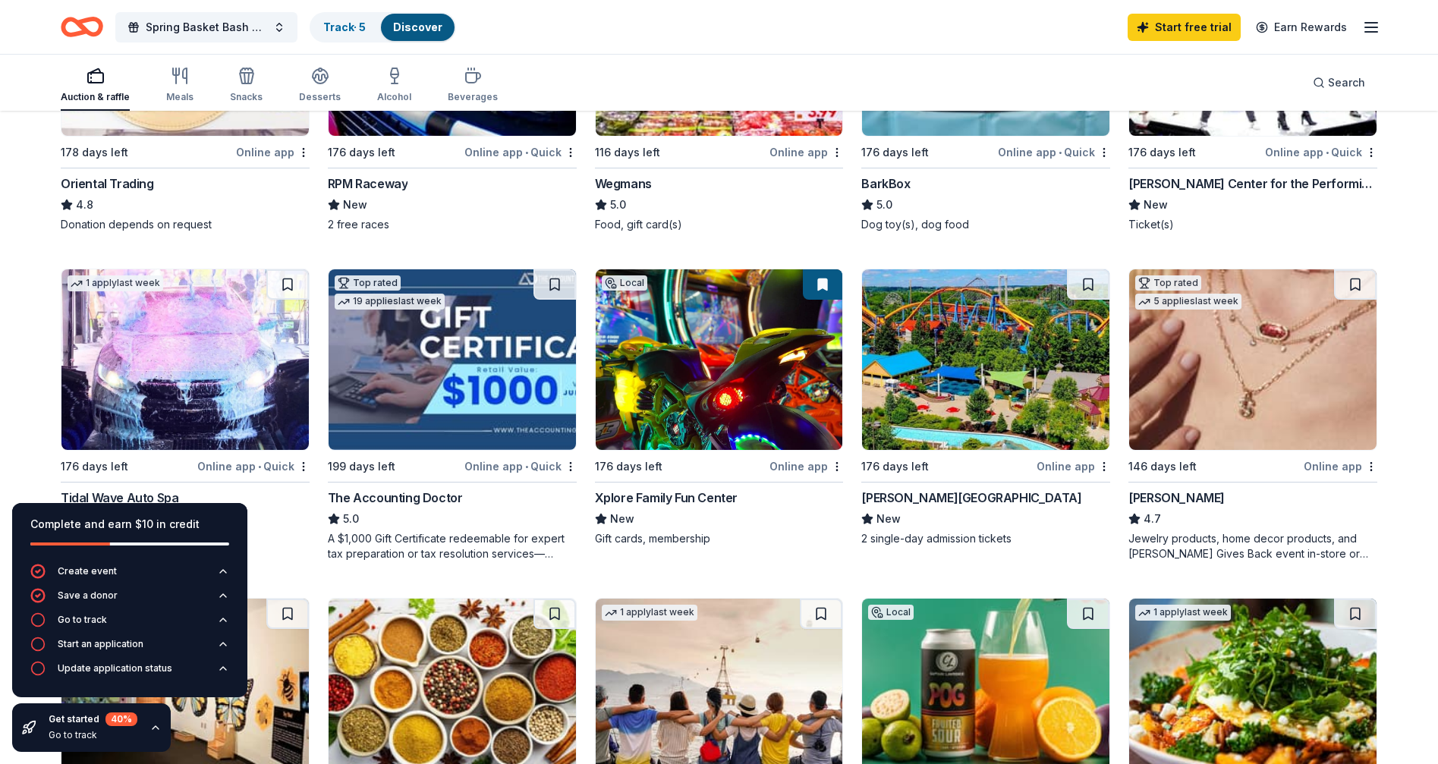
scroll to position [657, 0]
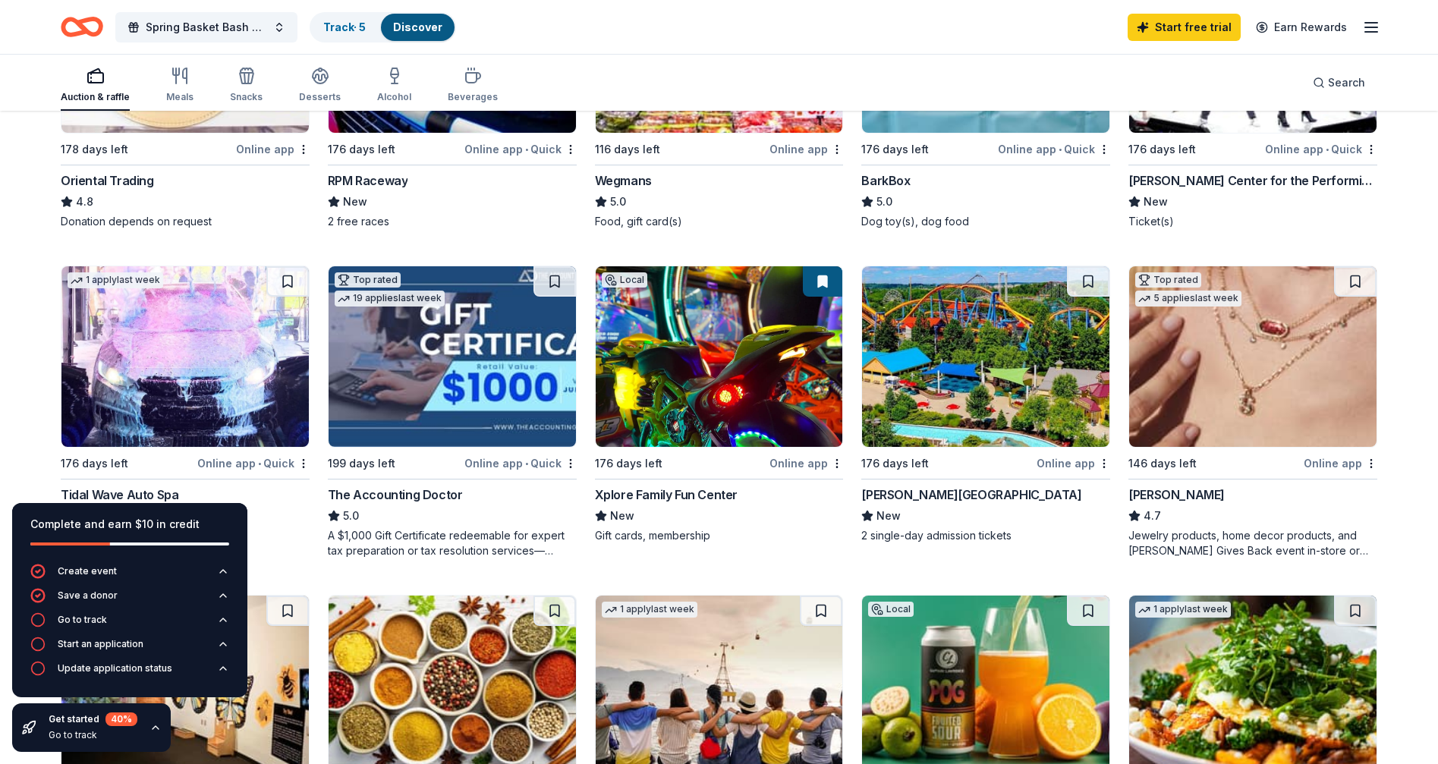
click at [1076, 473] on div "Online app" at bounding box center [1073, 463] width 74 height 19
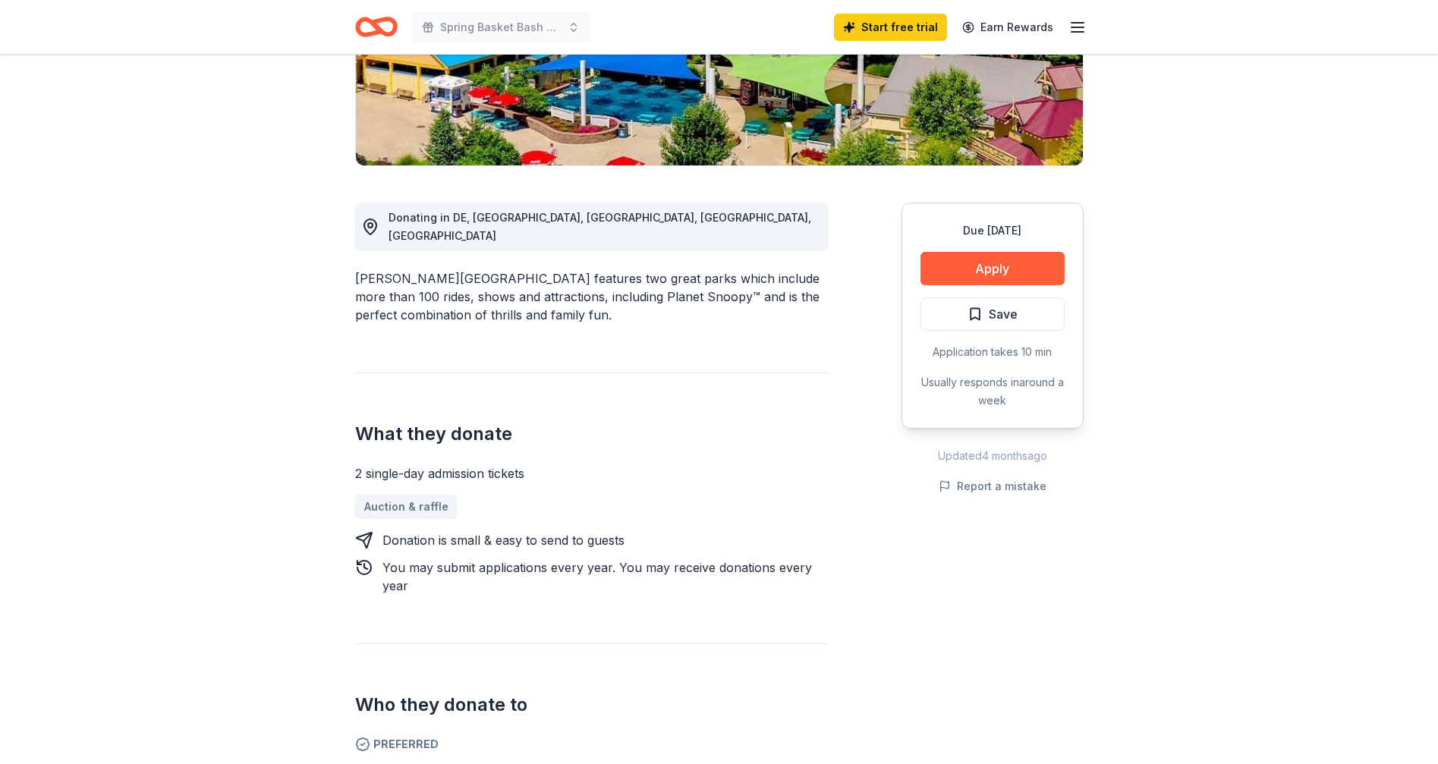
scroll to position [298, 0]
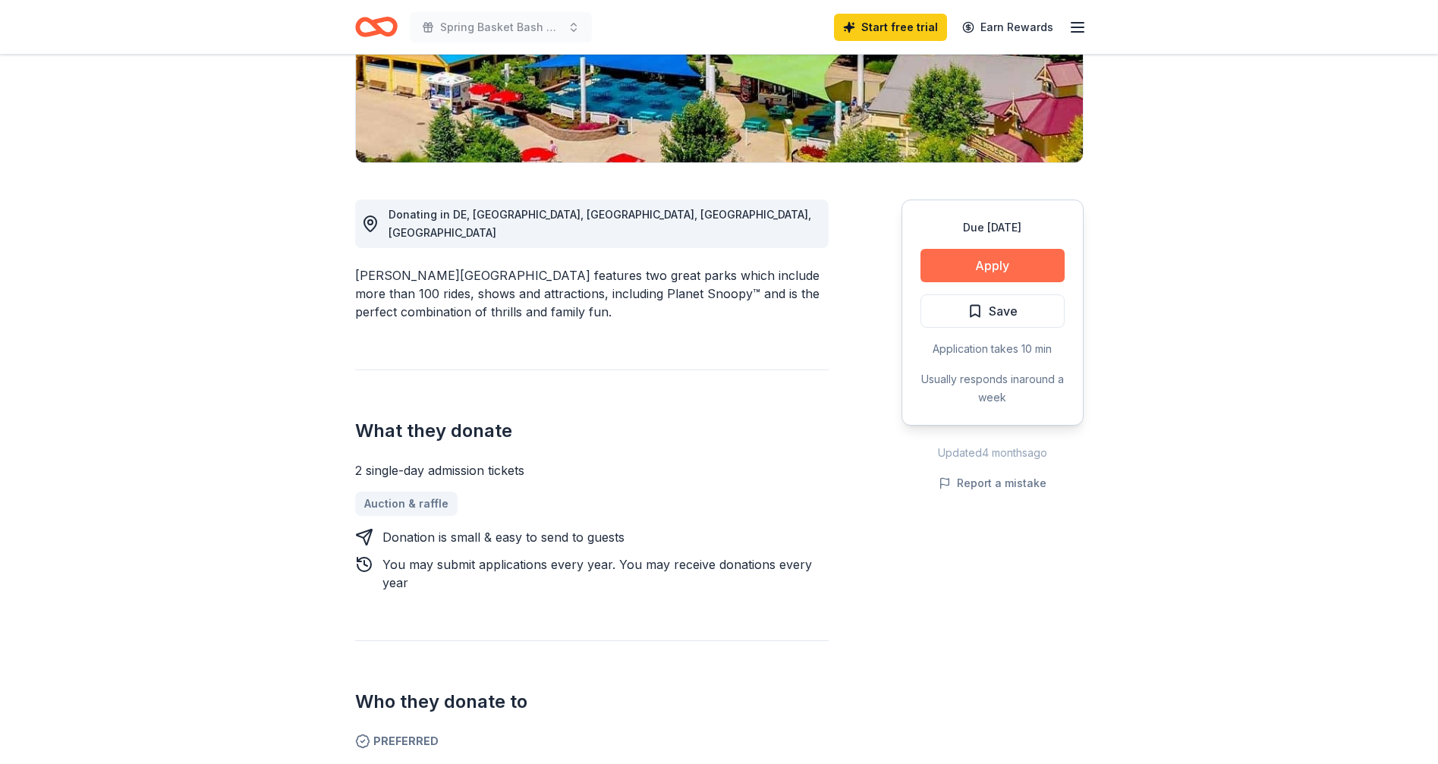
click at [995, 282] on button "Apply" at bounding box center [992, 265] width 144 height 33
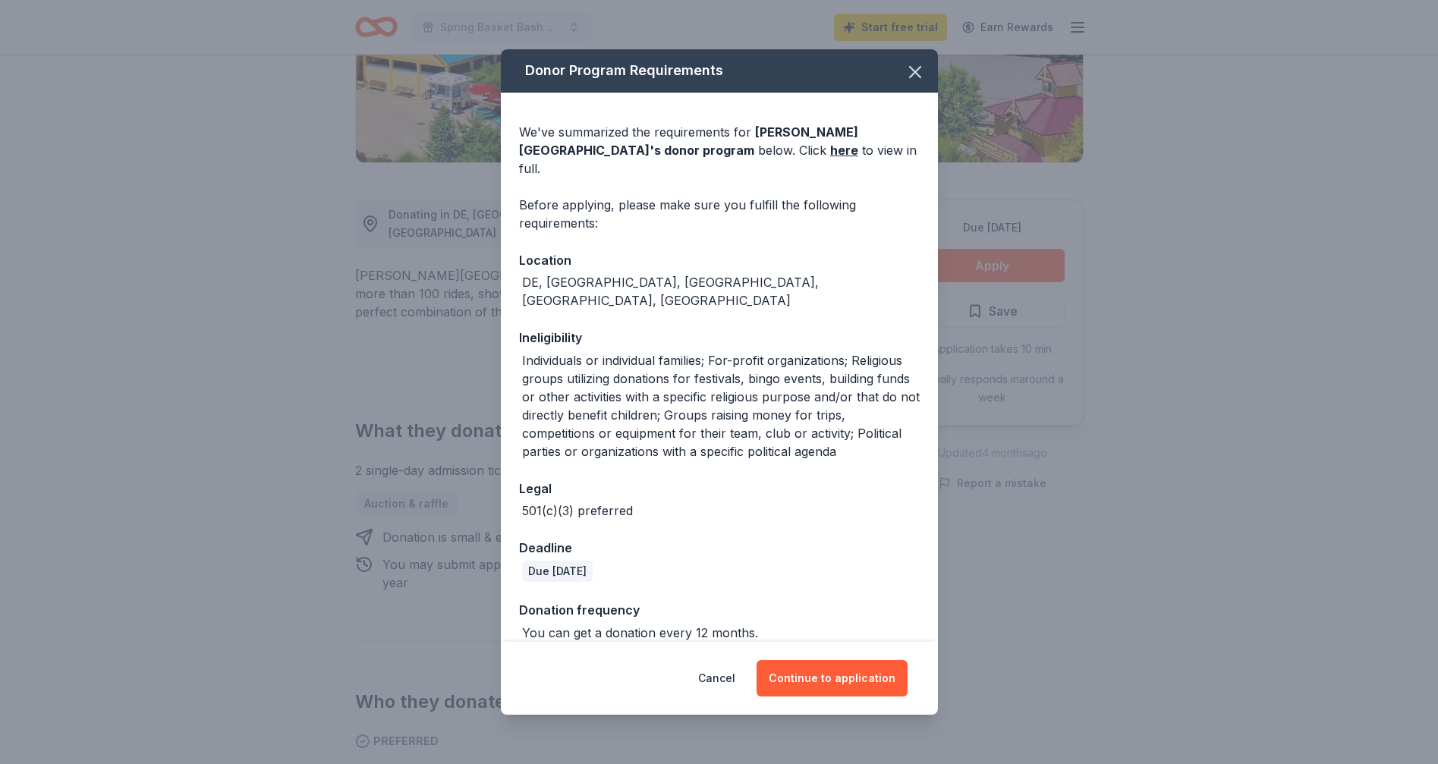
scroll to position [86, 0]
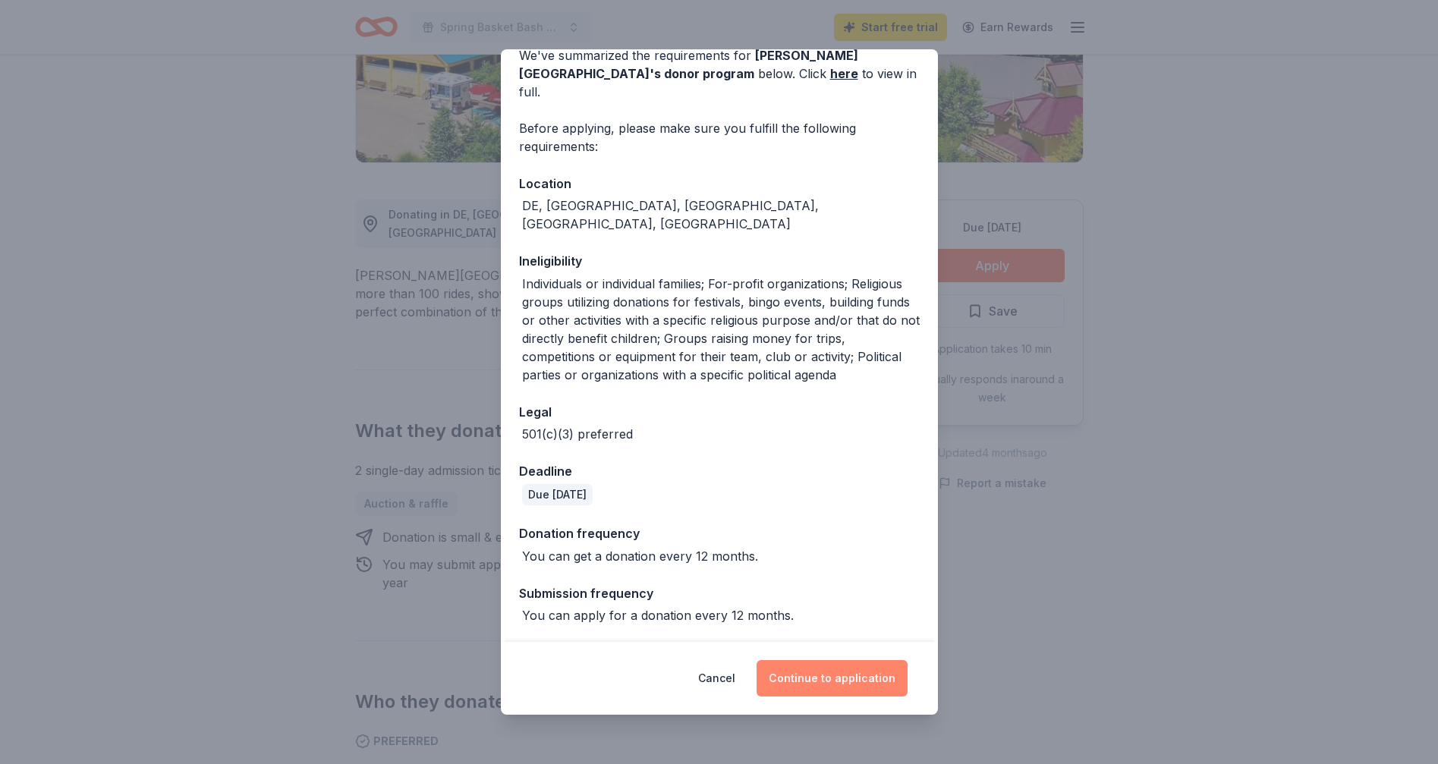
click at [854, 674] on button "Continue to application" at bounding box center [831, 678] width 151 height 36
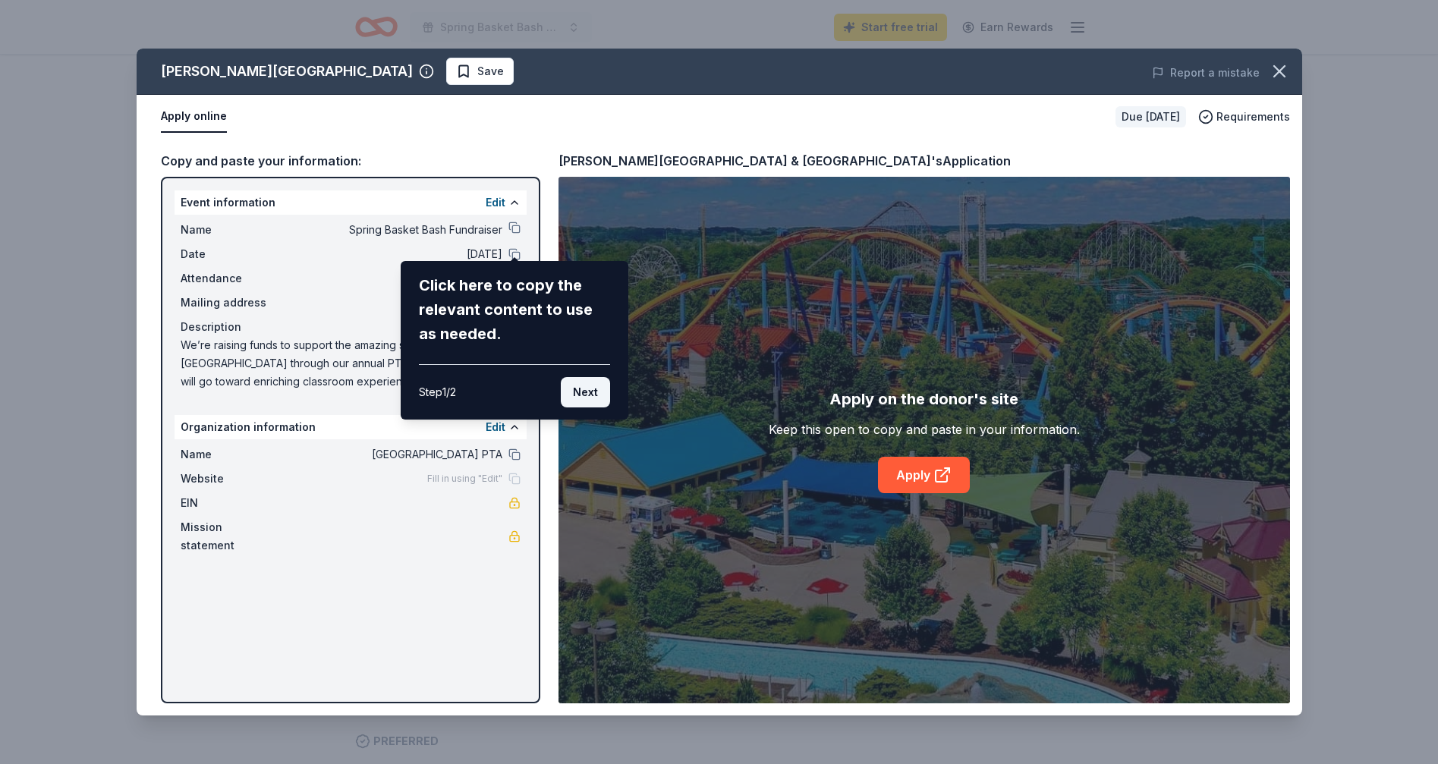
click at [578, 406] on button "Next" at bounding box center [585, 392] width 49 height 30
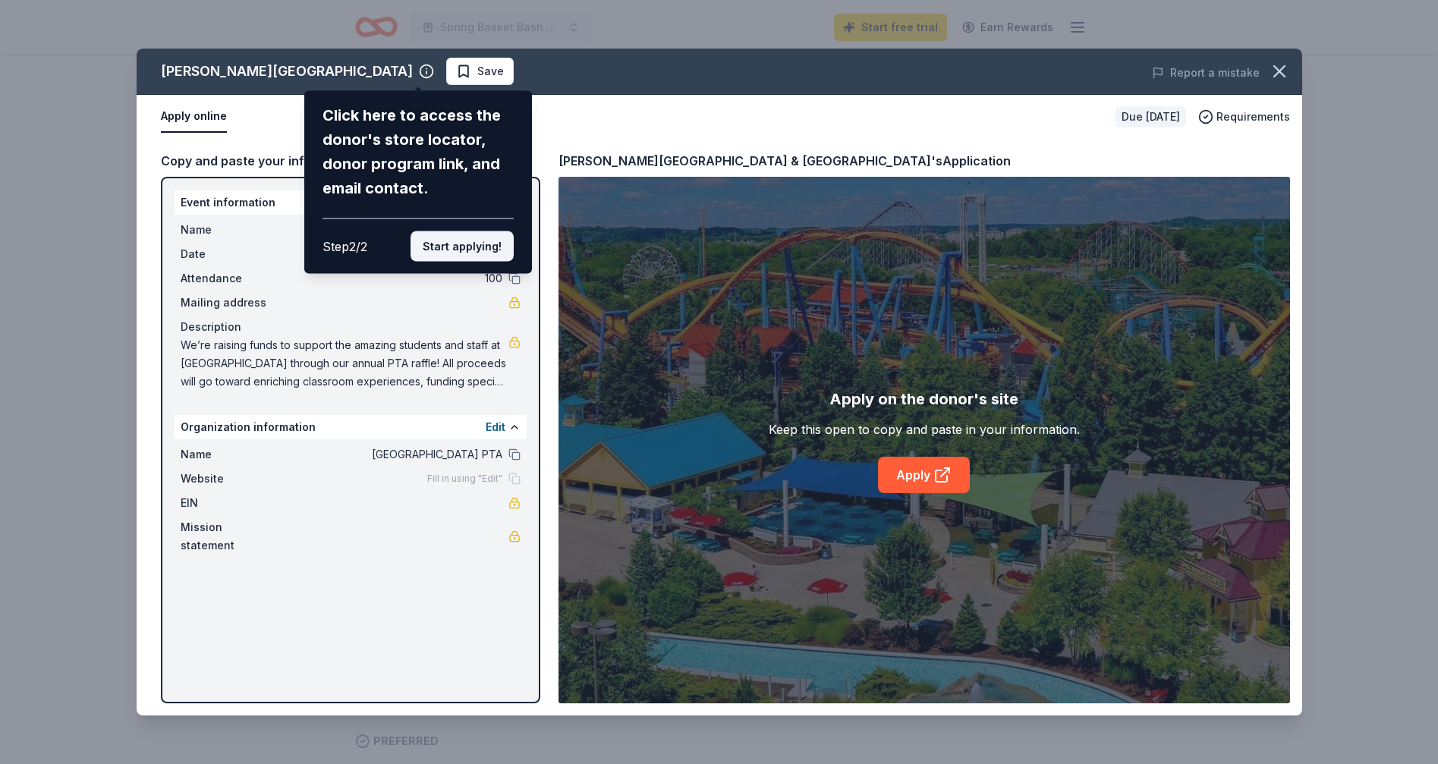
click at [452, 255] on button "Start applying!" at bounding box center [461, 246] width 103 height 30
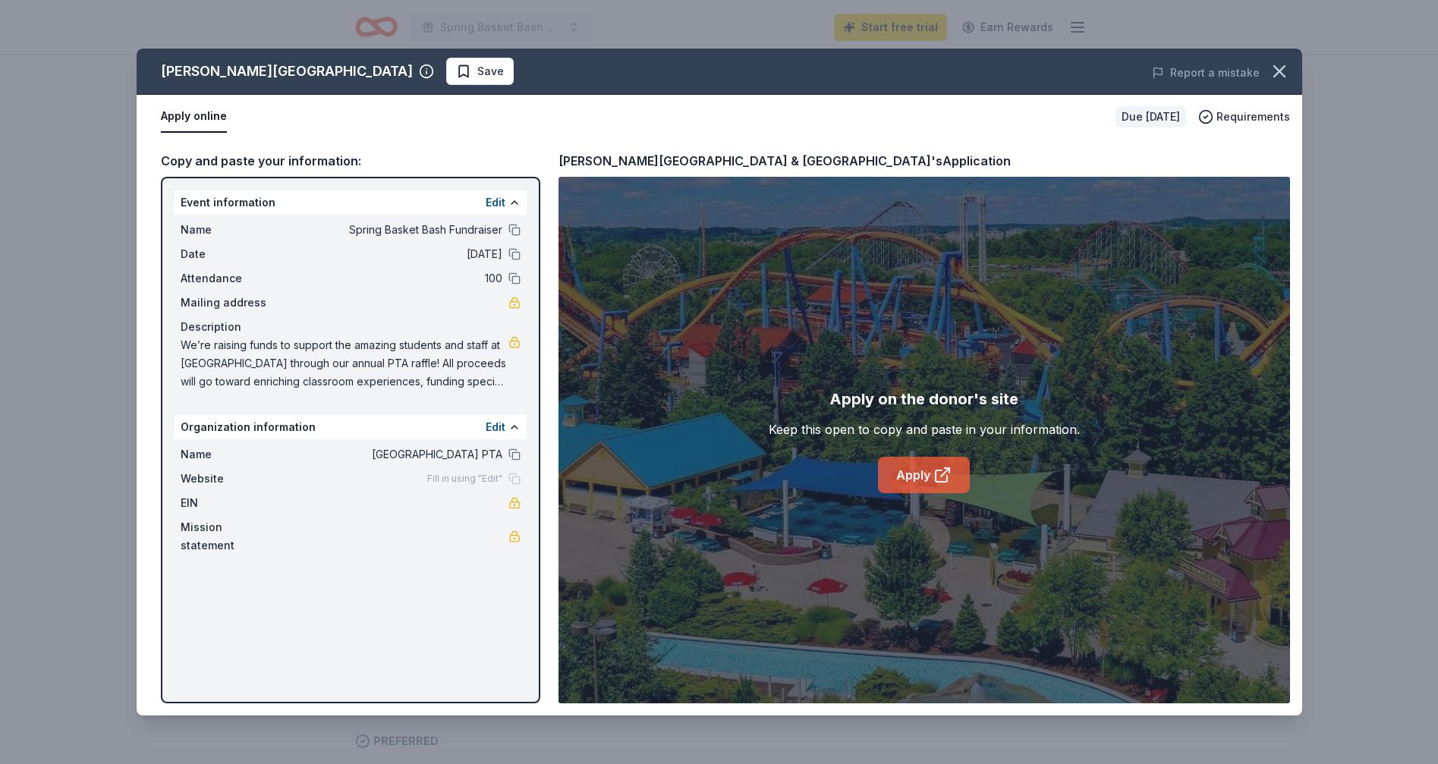
click at [912, 479] on link "Apply" at bounding box center [924, 475] width 92 height 36
